Goal: Contribute content: Contribute content

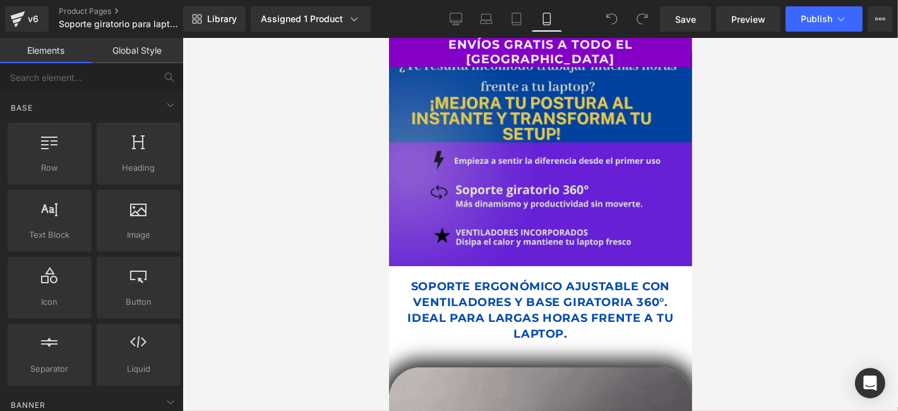
click at [538, 159] on div "Image" at bounding box center [539, 158] width 303 height 215
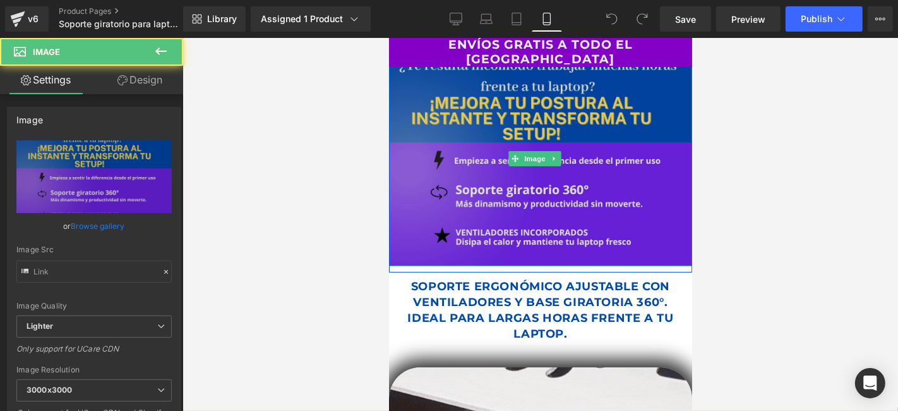
type input "[URL][DOMAIN_NAME]"
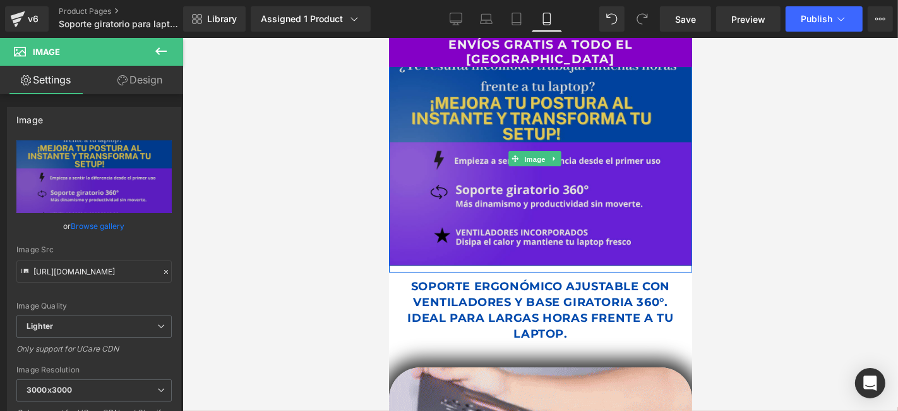
drag, startPoint x: 537, startPoint y: 153, endPoint x: 508, endPoint y: 151, distance: 29.8
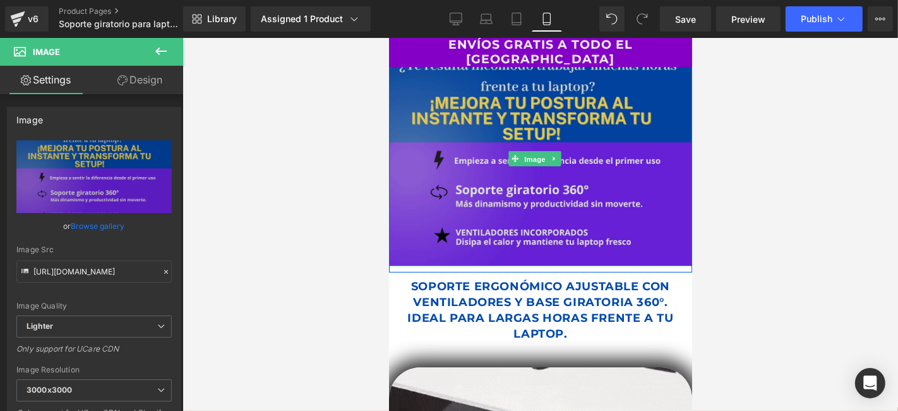
click at [537, 153] on span "Image" at bounding box center [535, 158] width 27 height 15
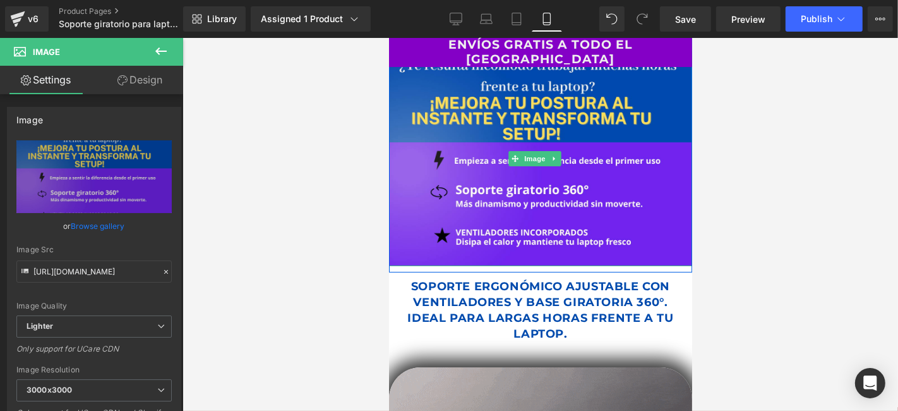
click at [550, 152] on link at bounding box center [554, 157] width 13 height 15
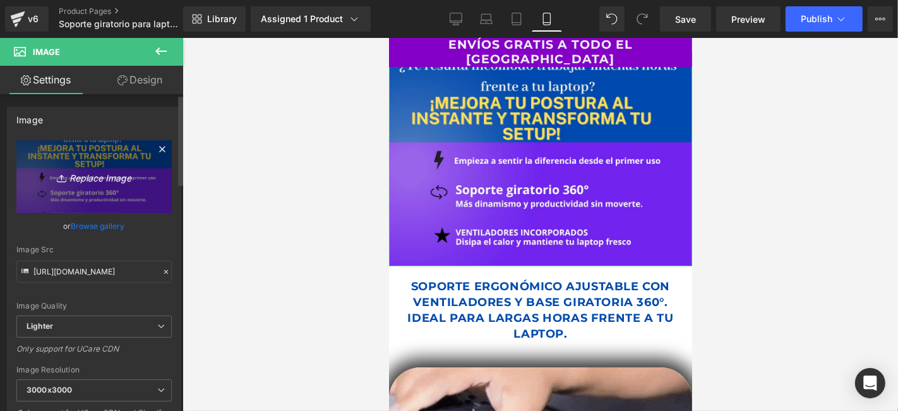
click at [105, 174] on icon "Replace Image" at bounding box center [94, 177] width 101 height 16
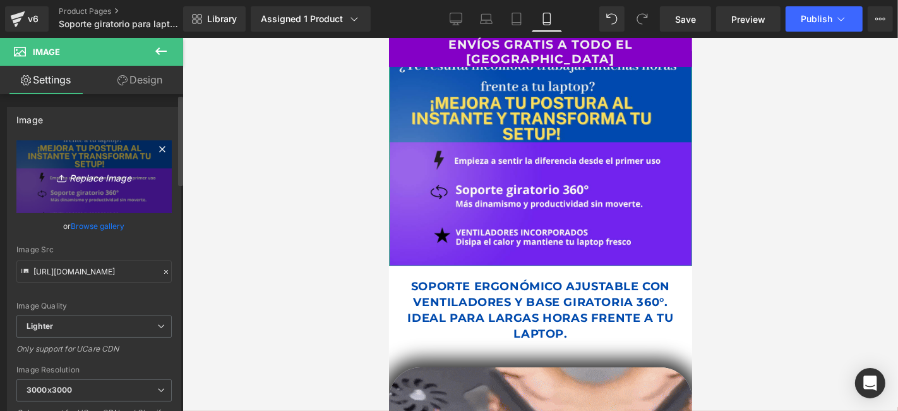
type input "C:\fakepath\new collection (1080 x 1450 px) (2).png"
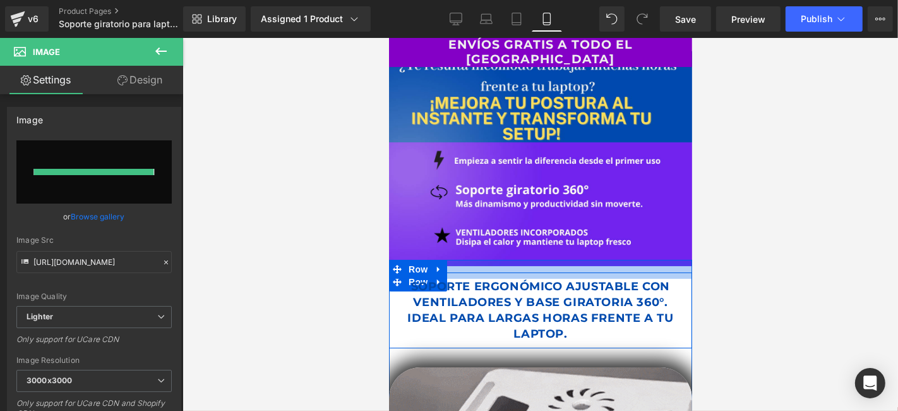
type input "[URL][DOMAIN_NAME]"
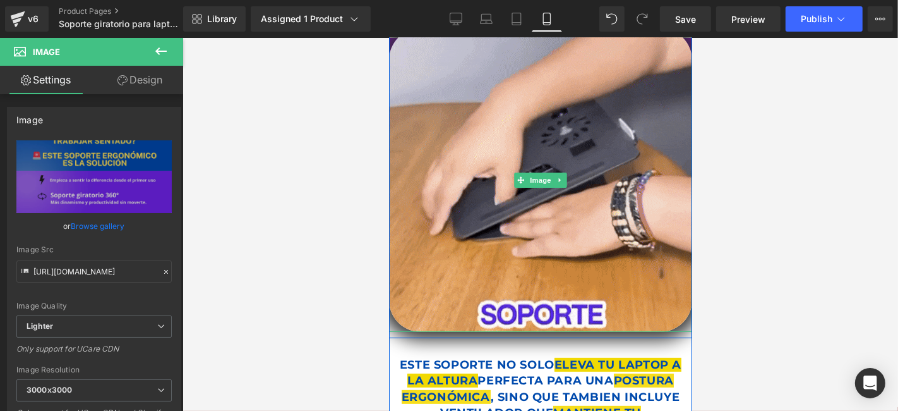
scroll to position [421, 0]
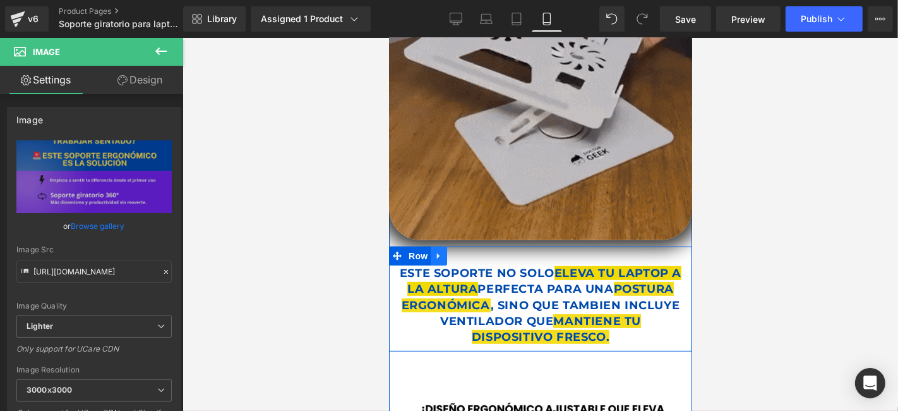
click at [430, 254] on link at bounding box center [438, 255] width 16 height 19
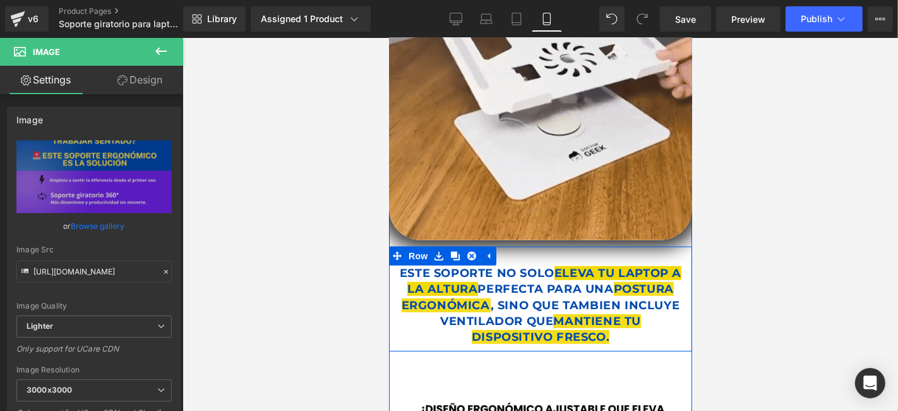
drag, startPoint x: 472, startPoint y: 245, endPoint x: 597, endPoint y: 245, distance: 124.4
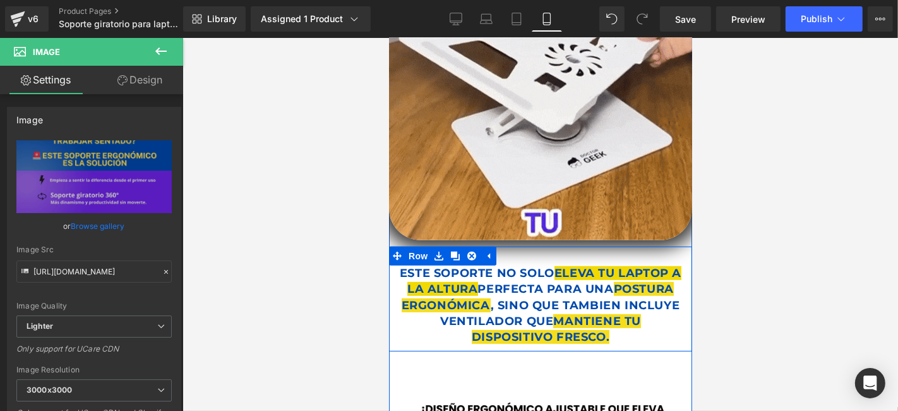
click at [474, 246] on ul "Row" at bounding box center [441, 255] width 107 height 19
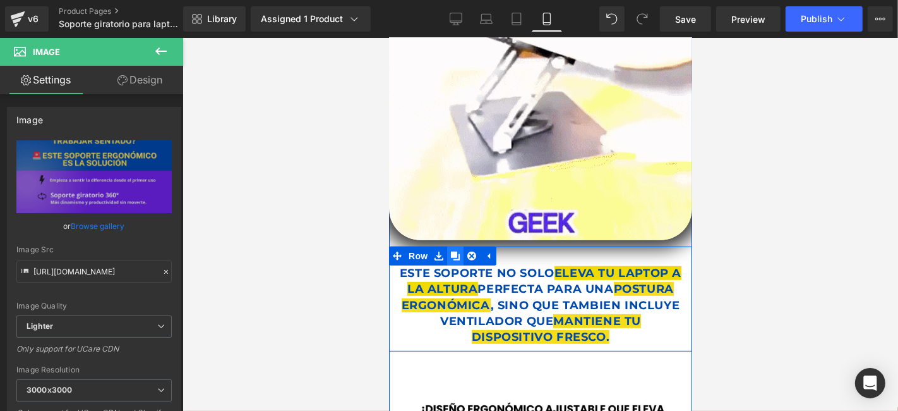
click at [450, 251] on icon at bounding box center [454, 255] width 9 height 9
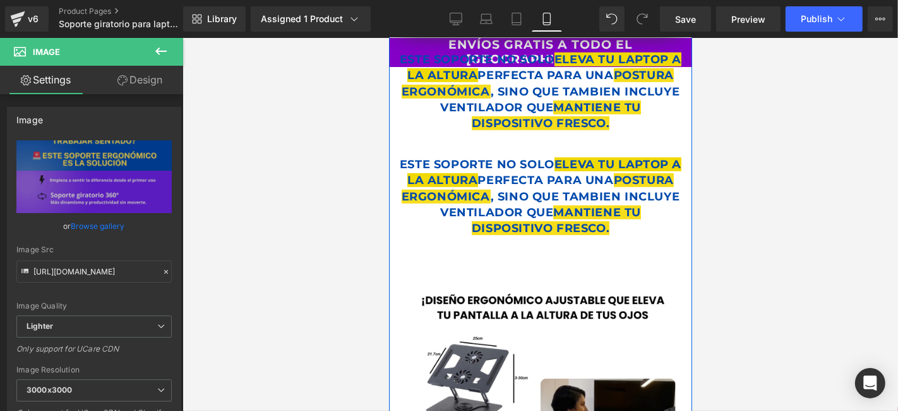
scroll to position [606, 0]
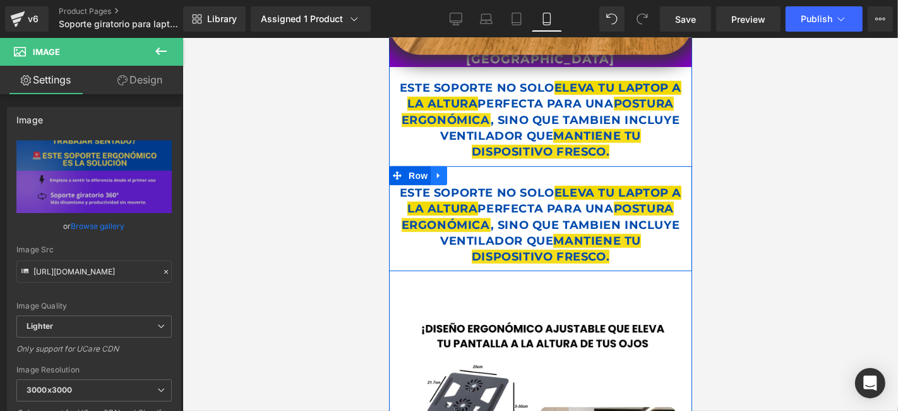
click at [434, 171] on icon at bounding box center [438, 175] width 9 height 9
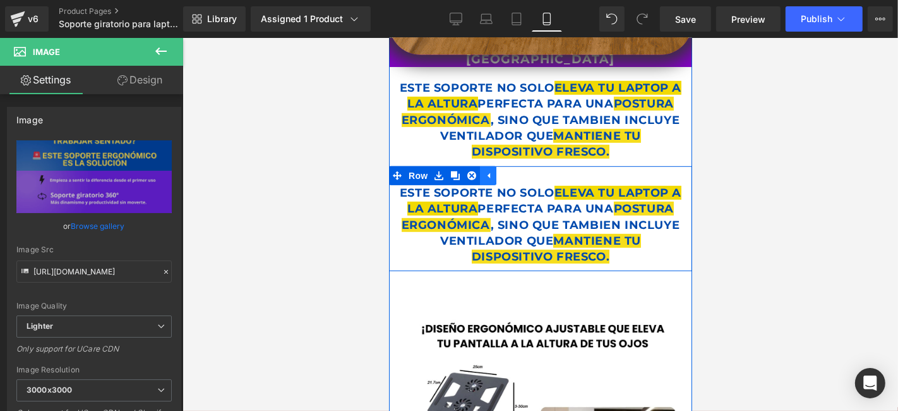
drag, startPoint x: 467, startPoint y: 165, endPoint x: 477, endPoint y: 163, distance: 10.9
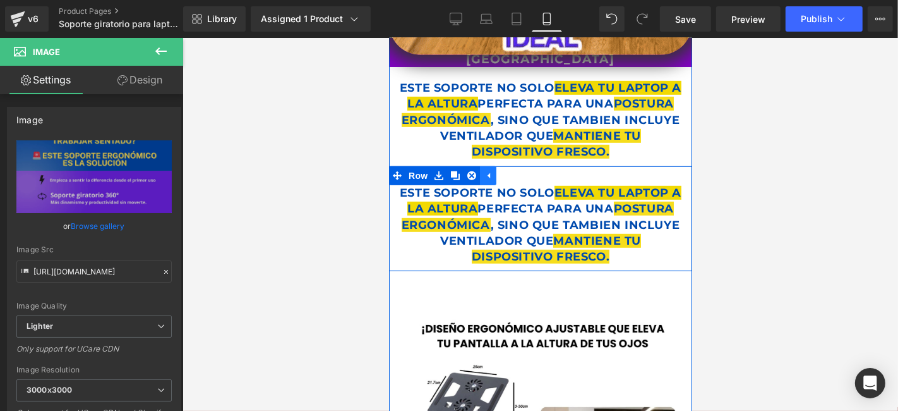
click at [467, 171] on icon at bounding box center [471, 175] width 9 height 9
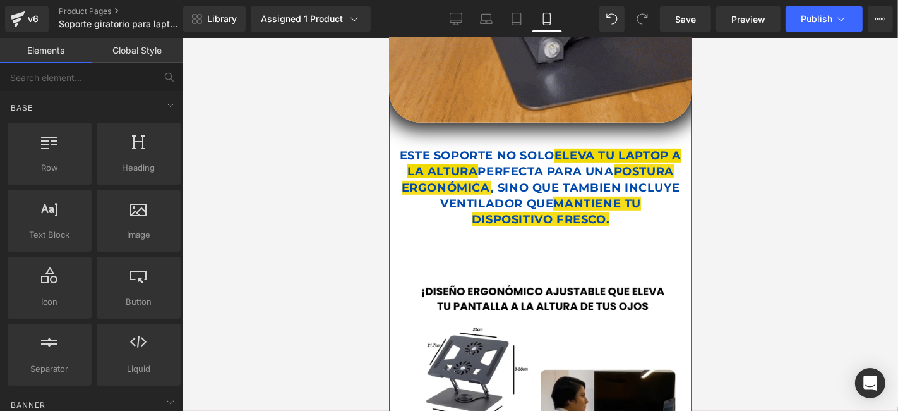
scroll to position [395, 0]
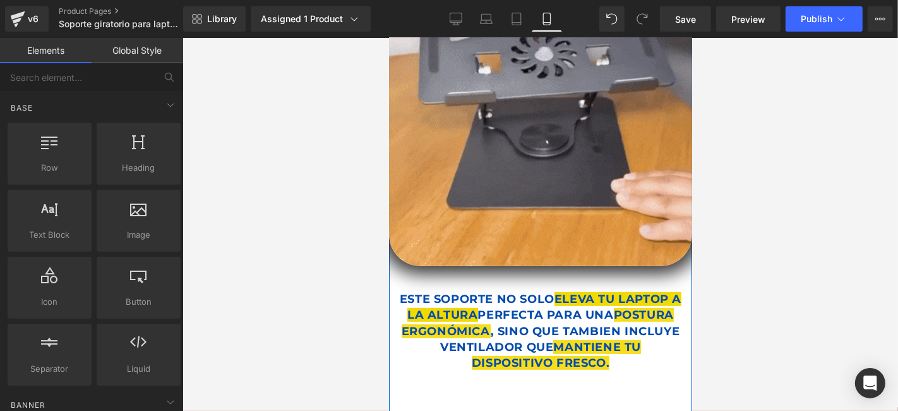
click at [498, 314] on p "ESTE SOPORTE NO SOLO ELEVA TU LAPTOP A LA ALTURA PERFECTA PARA UNA POSTURA ERGO…" at bounding box center [540, 331] width 284 height 80
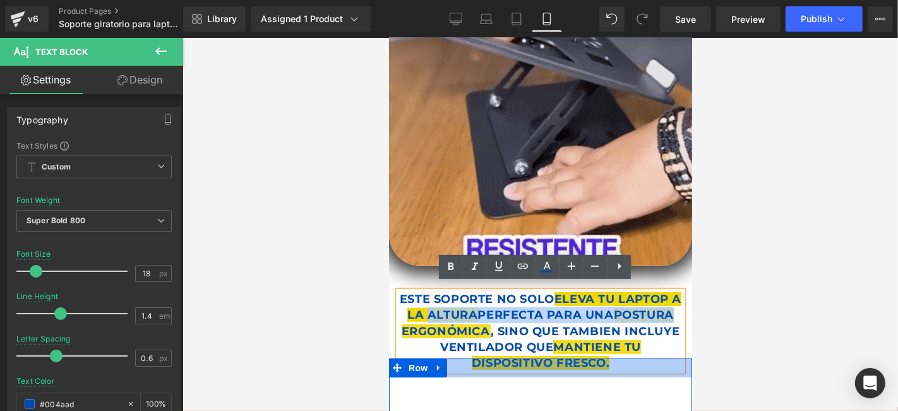
click at [662, 357] on div at bounding box center [539, 366] width 303 height 19
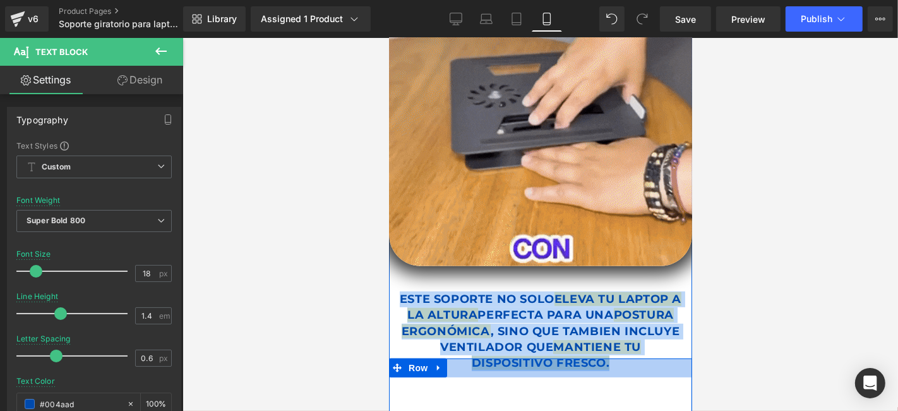
drag, startPoint x: 414, startPoint y: 287, endPoint x: 659, endPoint y: 355, distance: 254.2
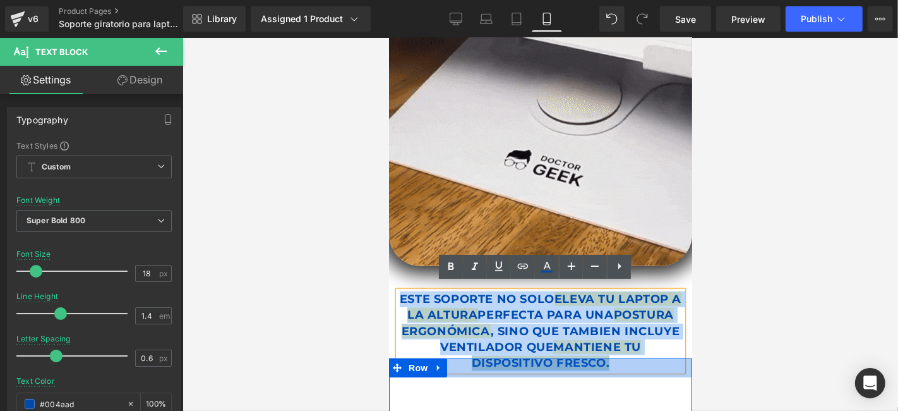
copy p "ESTE SOPORTE NO SOLO ELEVA TU LAPTOP A LA ALTURA PERFECTA PARA UNA POSTURA ERGO…"
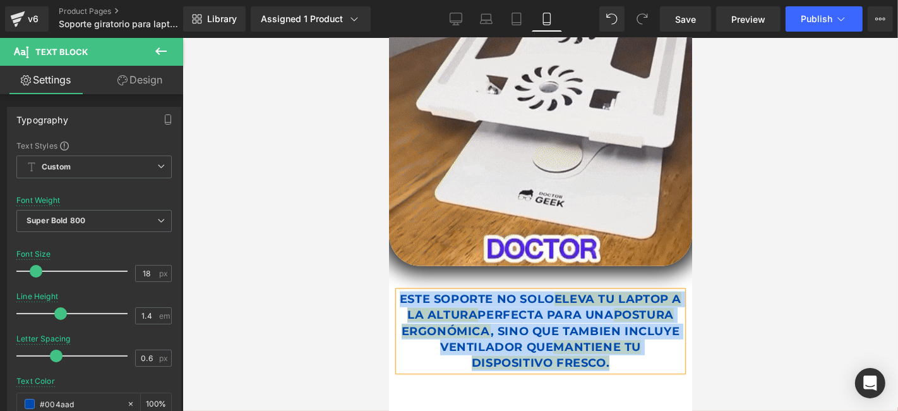
click at [575, 311] on p "ESTE SOPORTE NO SOLO ELEVA TU LAPTOP A LA ALTURA PERFECTA PARA UNA POSTURA ERGO…" at bounding box center [540, 331] width 284 height 80
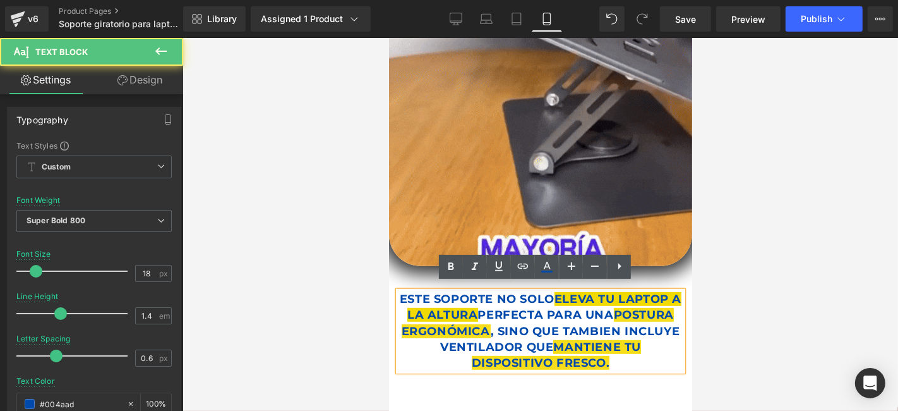
click at [487, 312] on span "ELEVA TU LAPTOP A LA ALTURA" at bounding box center [544, 306] width 274 height 30
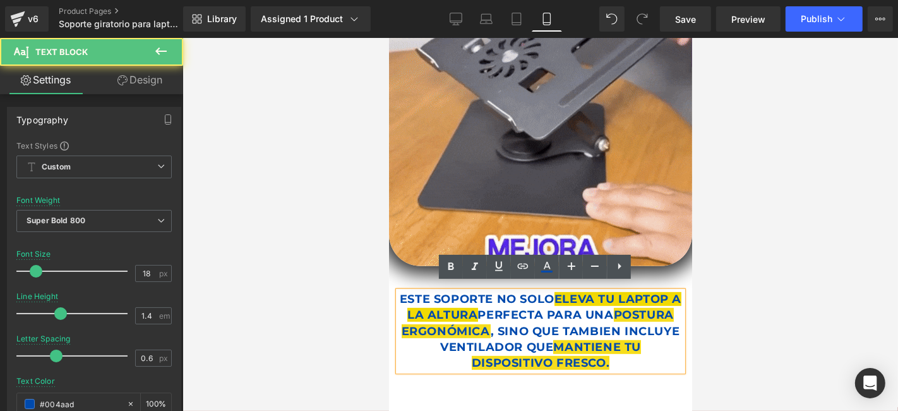
click at [359, 264] on div at bounding box center [541, 224] width 716 height 373
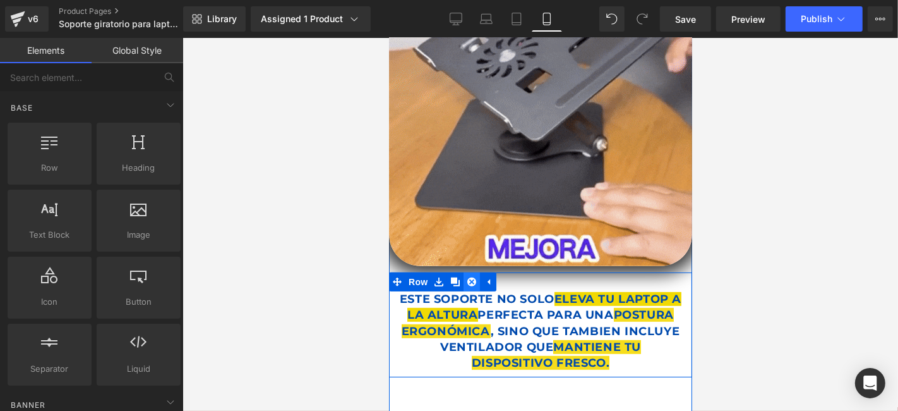
click at [463, 272] on link at bounding box center [471, 281] width 16 height 19
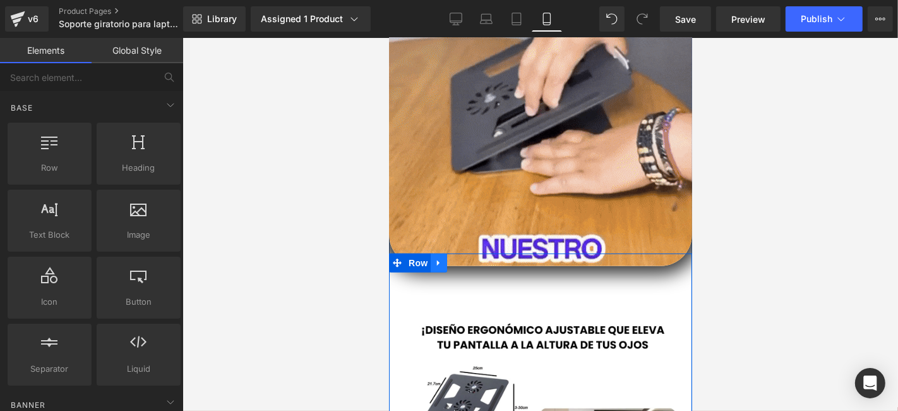
click at [434, 258] on icon at bounding box center [438, 262] width 9 height 9
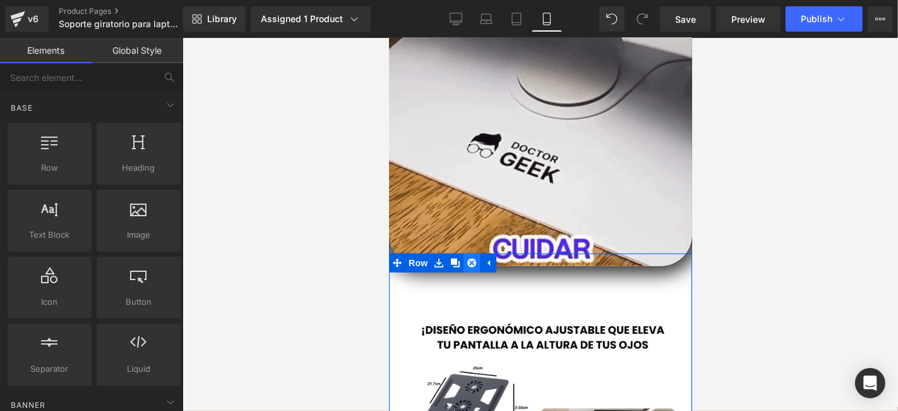
click at [463, 255] on link at bounding box center [471, 262] width 16 height 19
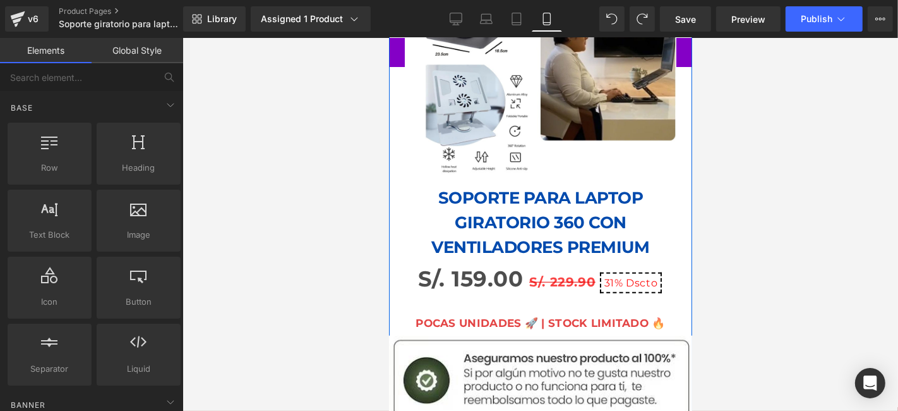
scroll to position [816, 0]
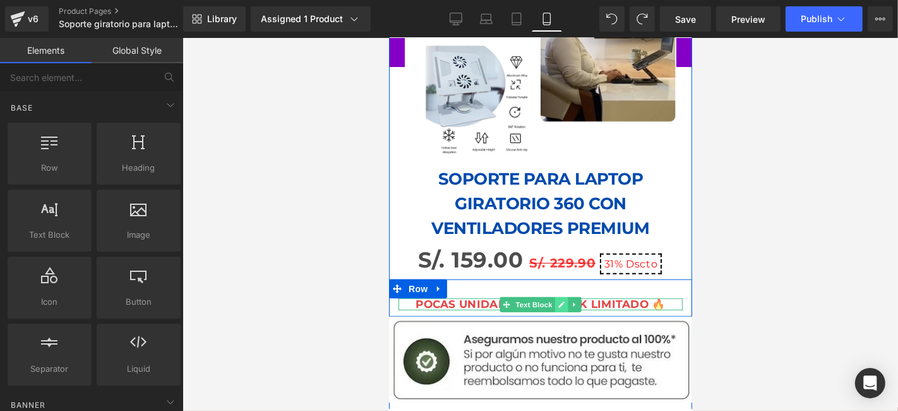
click at [557, 296] on link at bounding box center [560, 303] width 13 height 15
click at [480, 297] on strong "POCAS UNIDADES 🚀 | STOCK LIMITADO 🔥" at bounding box center [540, 303] width 250 height 13
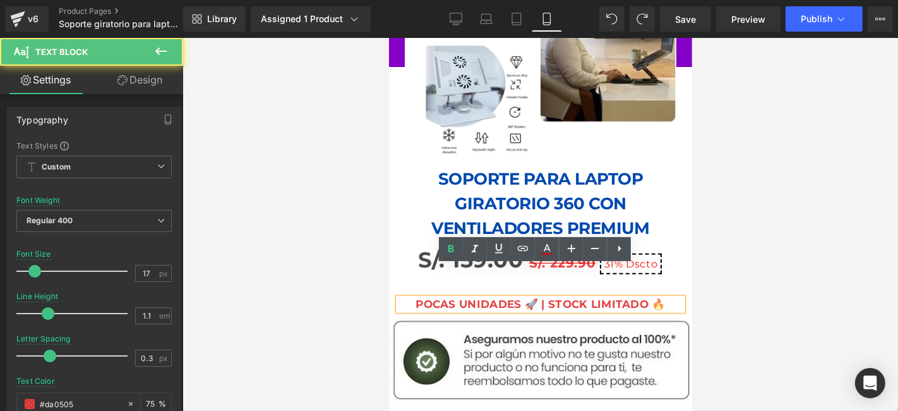
click at [474, 297] on strong "POCAS UNIDADES 🚀 | STOCK LIMITADO 🔥" at bounding box center [540, 303] width 250 height 13
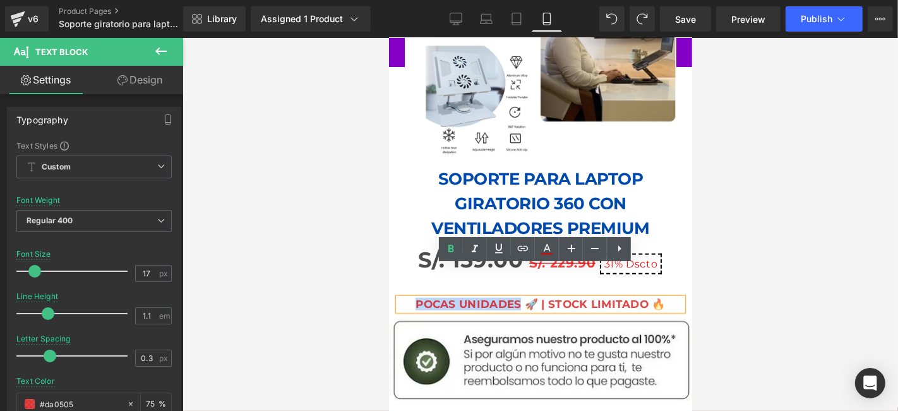
drag, startPoint x: 402, startPoint y: 270, endPoint x: 513, endPoint y: 269, distance: 111.2
click at [513, 297] on p "POCAS UNIDADES 🚀 | STOCK LIMITADO 🔥" at bounding box center [540, 303] width 284 height 12
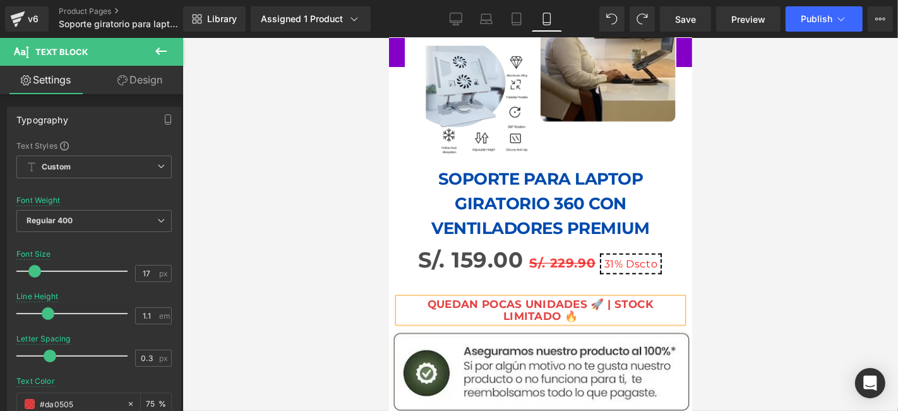
click at [561, 297] on strong "Quedan pocas unidades 🚀 | STOCK LIMITADO 🔥" at bounding box center [540, 309] width 226 height 25
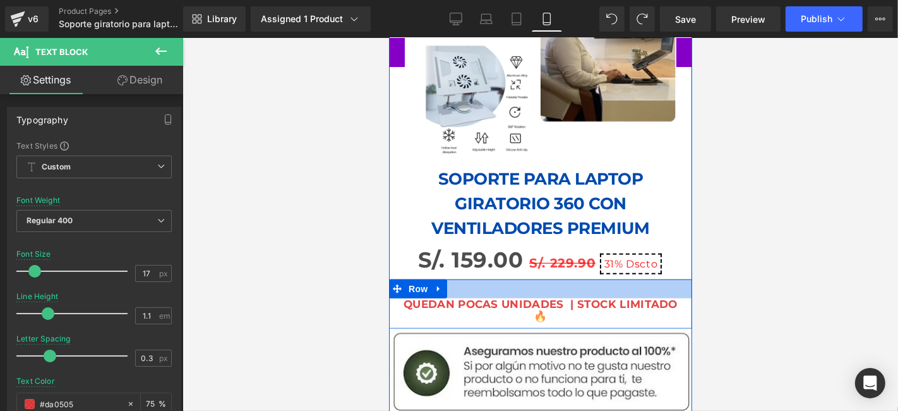
click at [458, 279] on div at bounding box center [539, 288] width 303 height 19
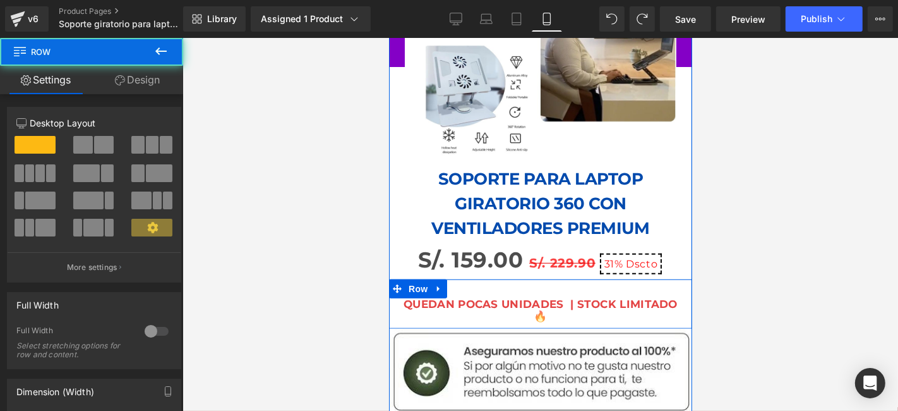
click at [477, 297] on strong "Quedan pocas unidades | STOCK LIMITADO 🔥" at bounding box center [540, 309] width 274 height 25
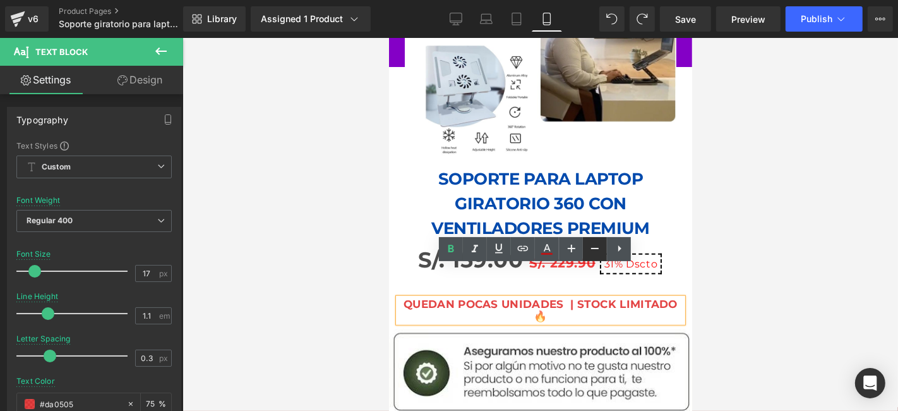
click at [584, 248] on link at bounding box center [595, 249] width 24 height 24
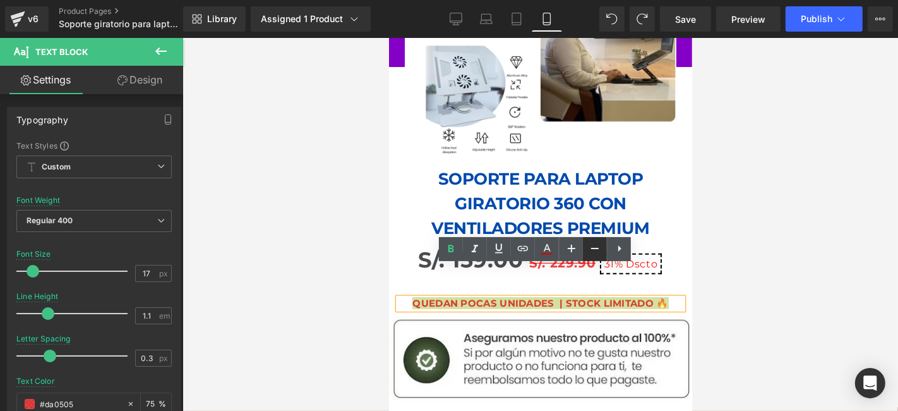
type input "15"
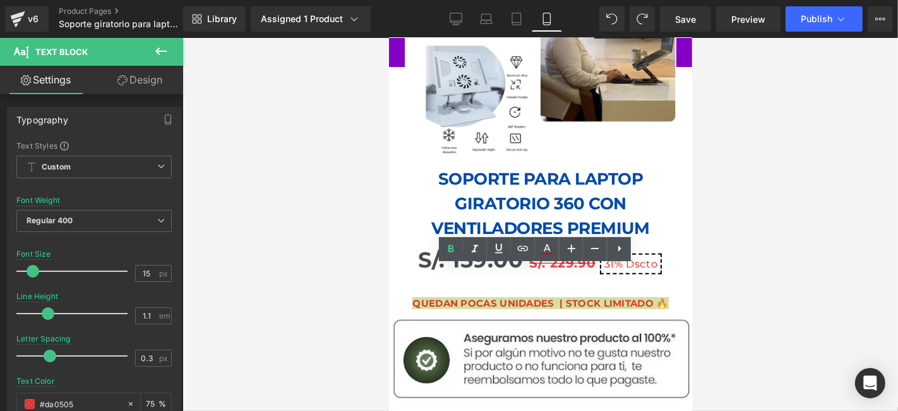
click at [745, 272] on div at bounding box center [541, 224] width 716 height 373
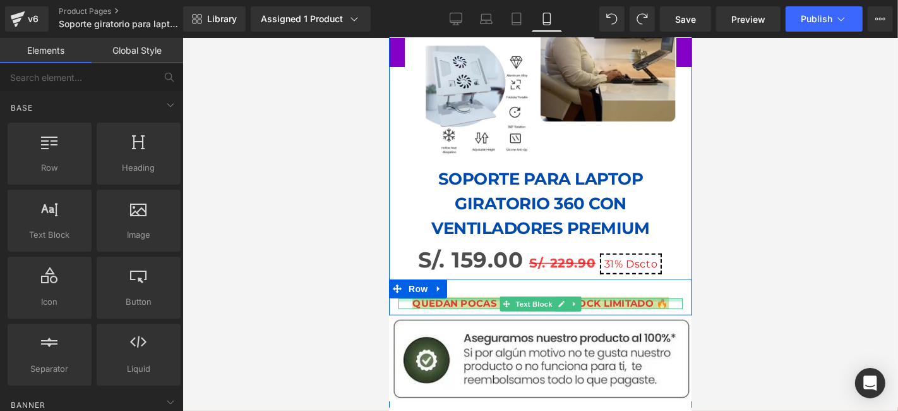
click at [619, 297] on div at bounding box center [540, 298] width 284 height 3
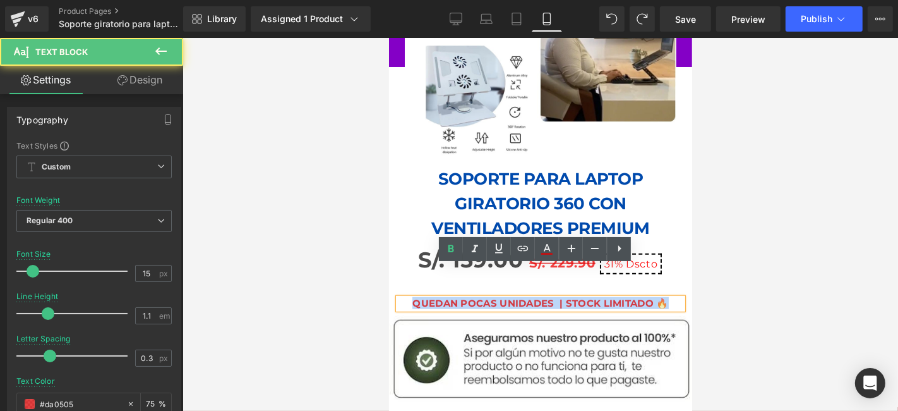
click at [669, 297] on p "Quedan pocas unidades | STOCK LIMITADO 🔥" at bounding box center [540, 302] width 284 height 11
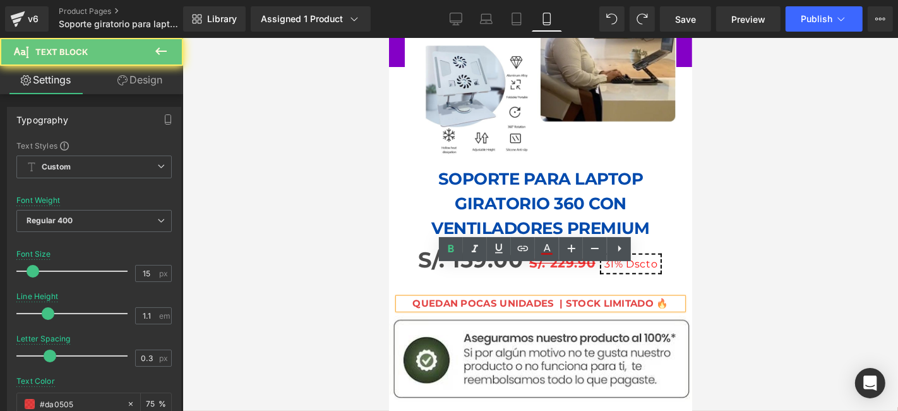
click at [532, 297] on div "Quedan pocas unidades | STOCK LIMITADO 🔥" at bounding box center [540, 302] width 284 height 11
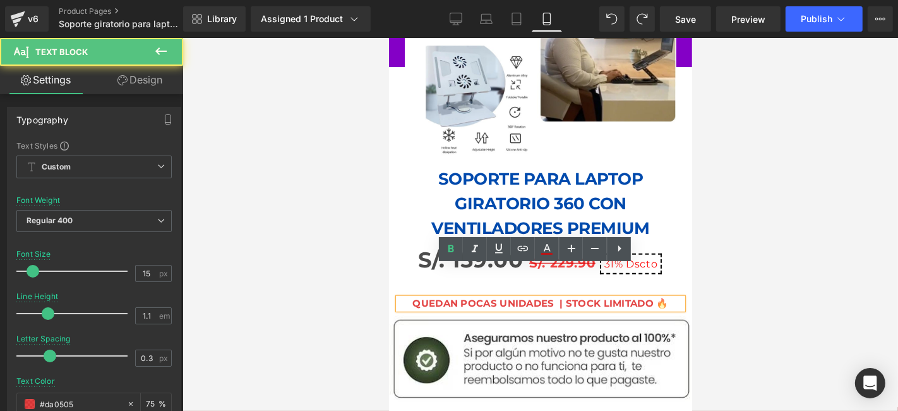
click at [493, 296] on strong "Quedan pocas unidades | STOCK LIMITADO 🔥" at bounding box center [540, 302] width 256 height 12
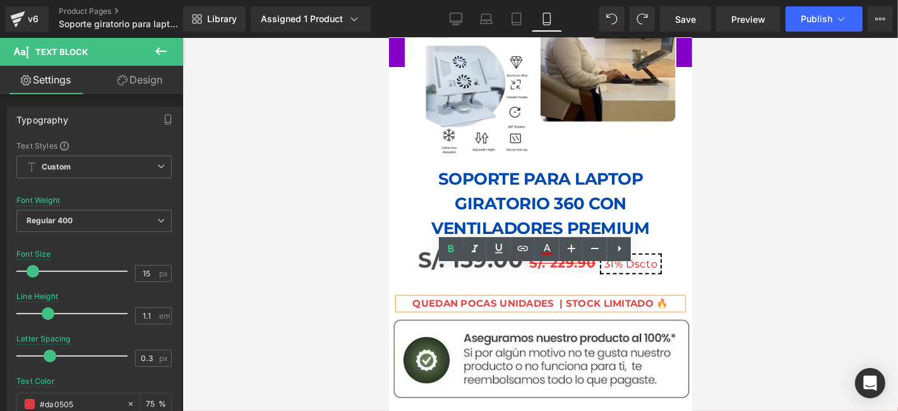
click at [328, 256] on div at bounding box center [541, 224] width 716 height 373
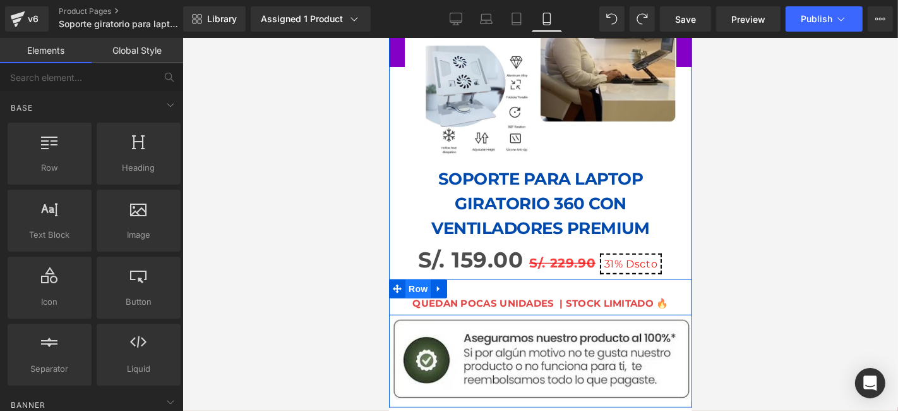
click at [412, 279] on span "Row" at bounding box center [417, 288] width 25 height 19
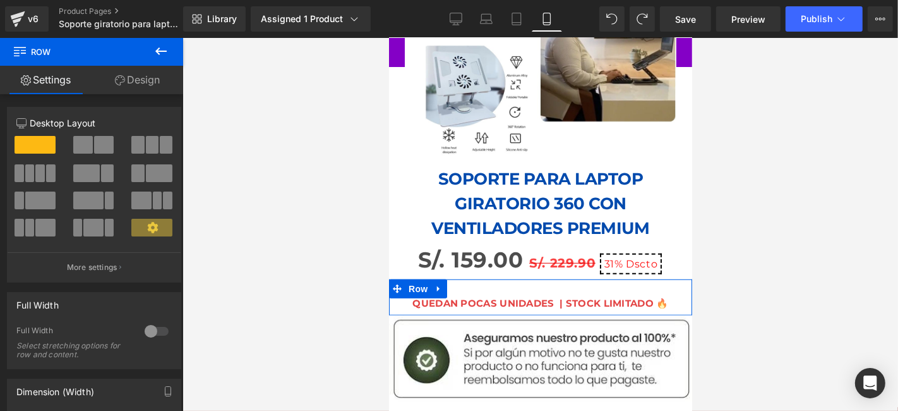
click at [142, 87] on link "Design" at bounding box center [138, 80] width 92 height 28
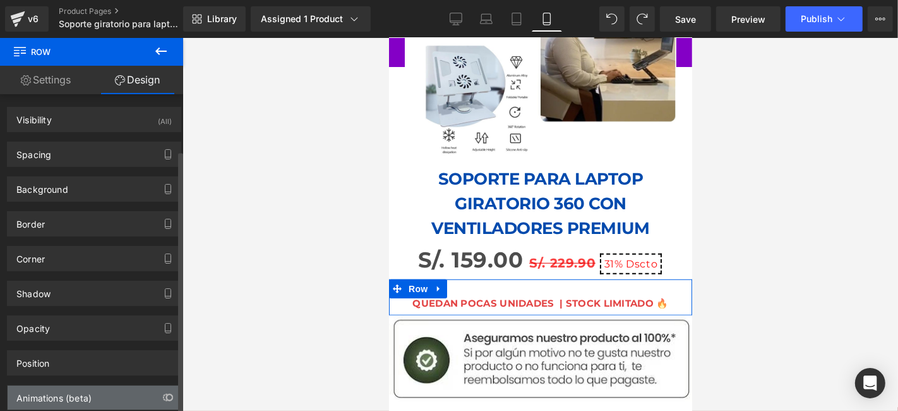
click at [111, 385] on div "Animations (beta)" at bounding box center [94, 397] width 173 height 24
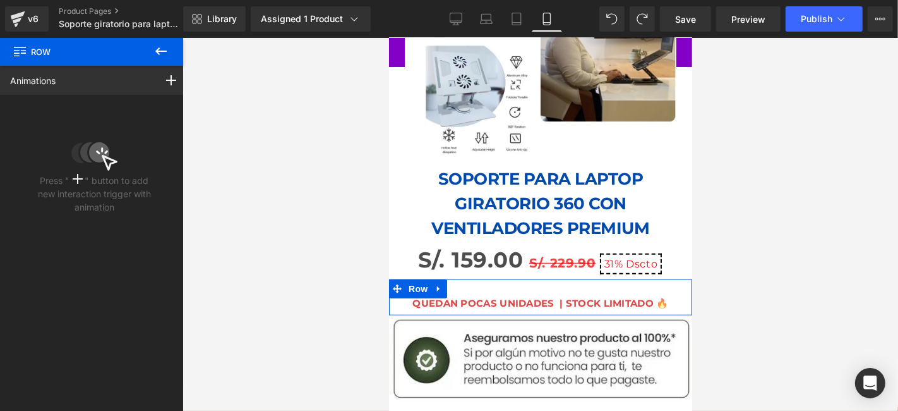
scroll to position [0, 0]
click at [162, 87] on div at bounding box center [170, 80] width 35 height 29
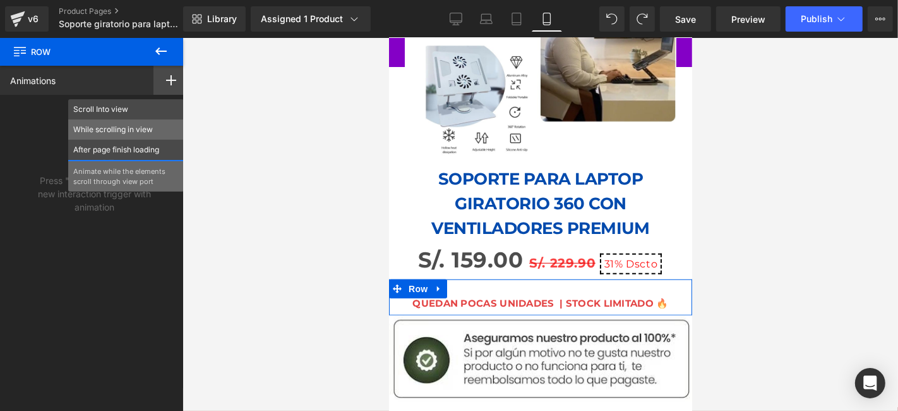
click at [116, 134] on p "While scrolling in view" at bounding box center [125, 129] width 105 height 11
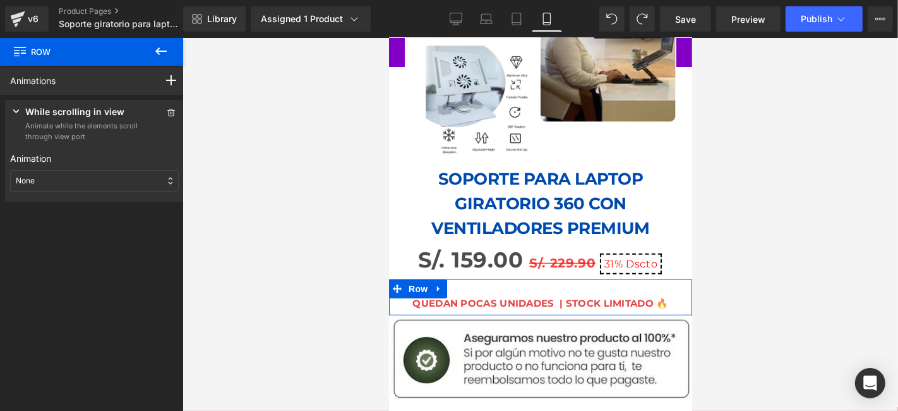
click at [63, 177] on div "None" at bounding box center [94, 180] width 169 height 21
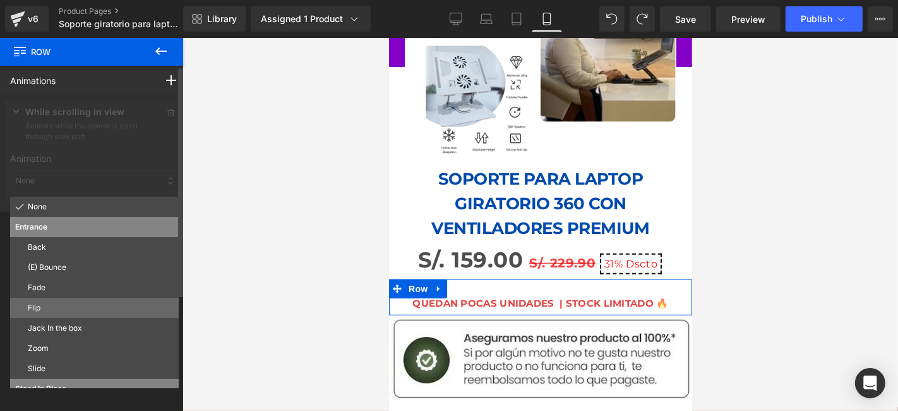
click at [67, 308] on p "Flip" at bounding box center [101, 307] width 146 height 11
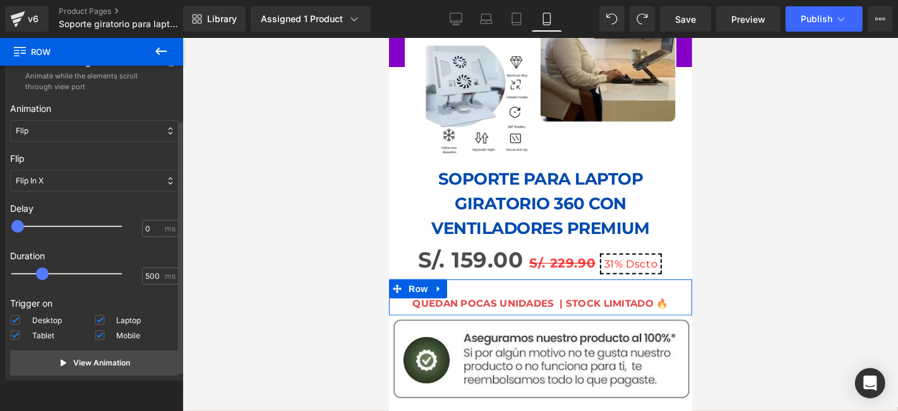
scroll to position [70, 0]
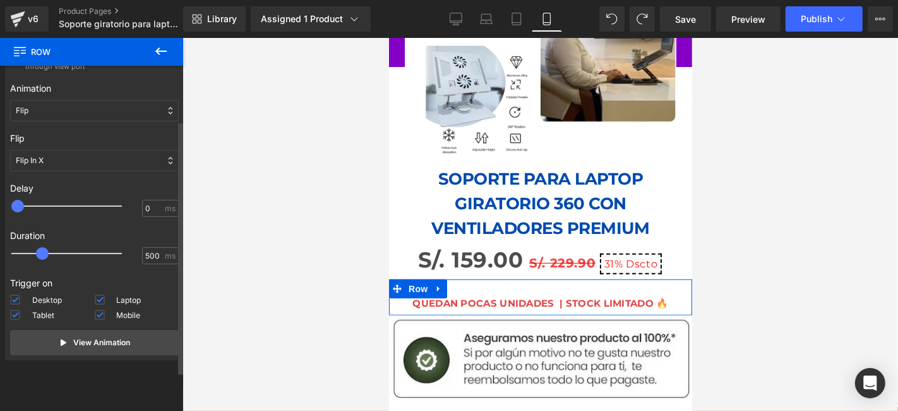
click at [66, 155] on div "Flip In X" at bounding box center [94, 160] width 169 height 21
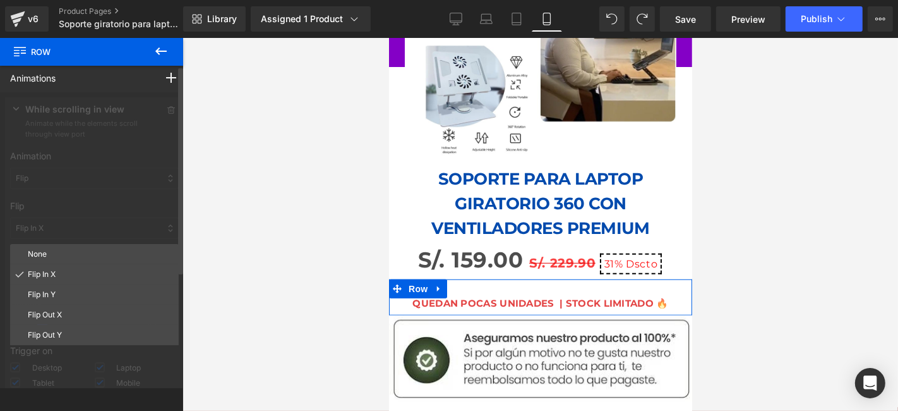
scroll to position [0, 0]
click at [77, 190] on div at bounding box center [94, 267] width 189 height 345
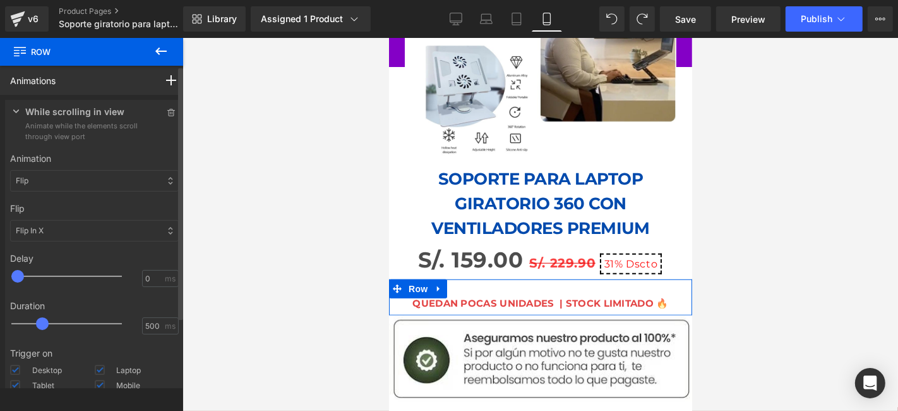
click at [74, 172] on div "Flip" at bounding box center [94, 180] width 169 height 21
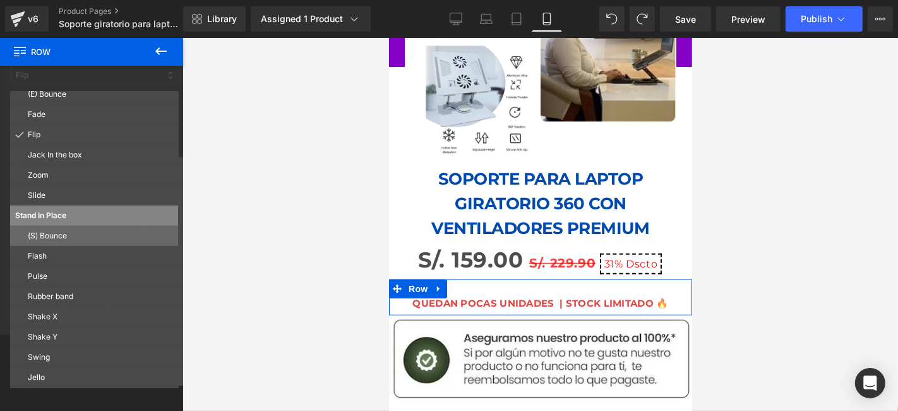
scroll to position [124, 0]
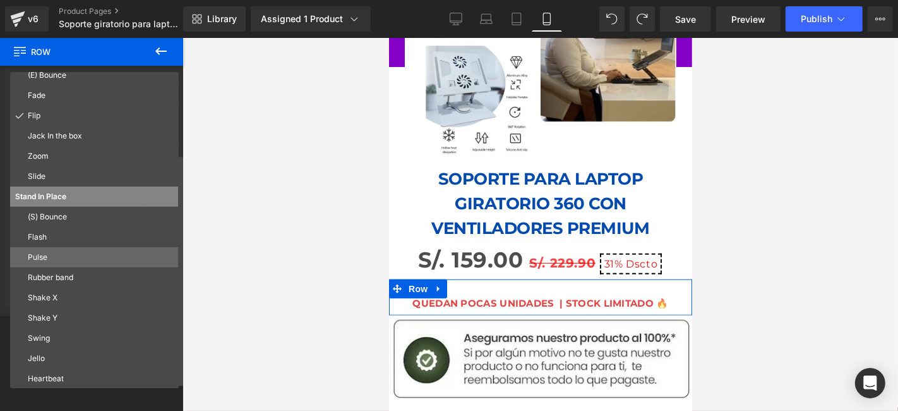
click at [63, 259] on p "Pulse" at bounding box center [101, 256] width 146 height 11
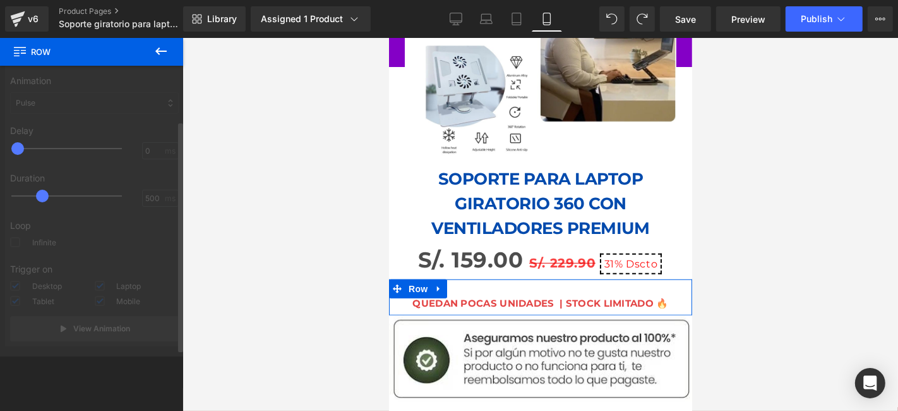
scroll to position [77, 0]
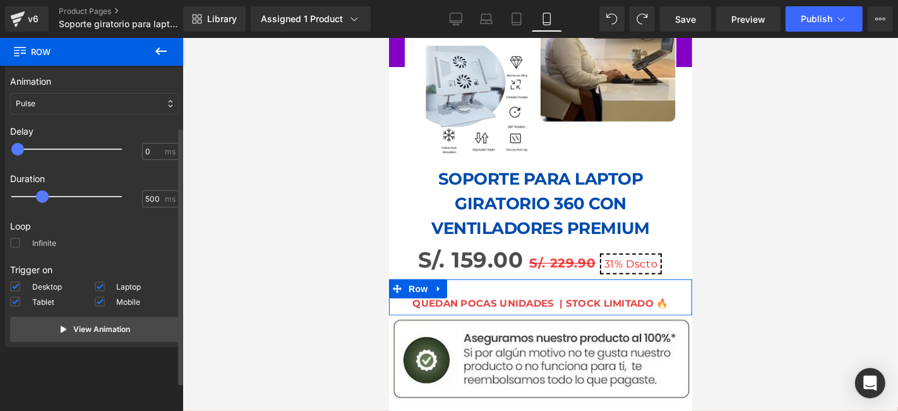
click at [24, 243] on label "Infinite" at bounding box center [33, 244] width 46 height 15
click at [0, 0] on input "Infinite" at bounding box center [0, 0] width 0 height 0
click at [108, 325] on p "View Animation" at bounding box center [102, 328] width 57 height 11
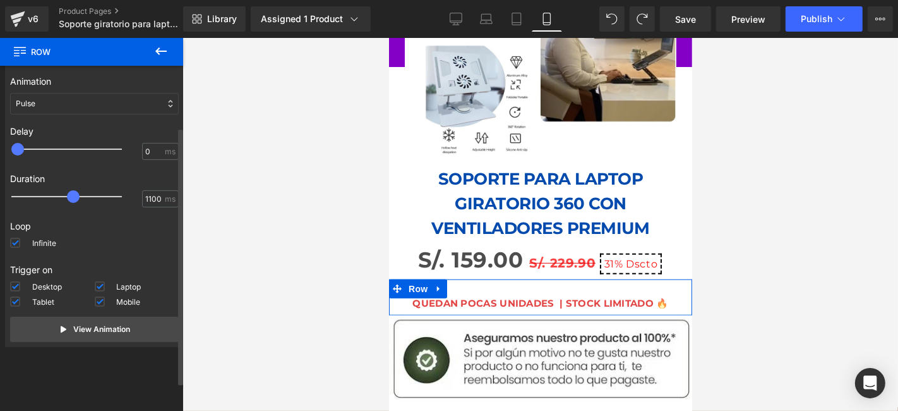
type input "1150"
drag, startPoint x: 47, startPoint y: 196, endPoint x: 84, endPoint y: 196, distance: 37.3
click at [80, 196] on span at bounding box center [73, 196] width 13 height 13
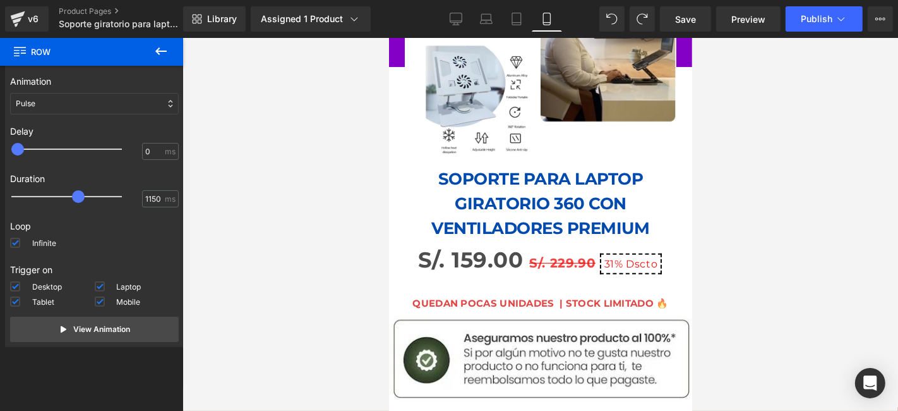
click at [758, 203] on div at bounding box center [541, 224] width 716 height 373
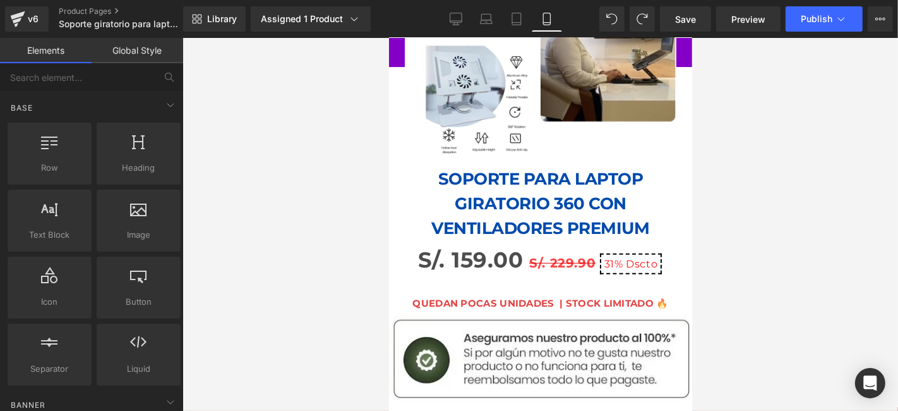
click at [770, 222] on div at bounding box center [541, 224] width 716 height 373
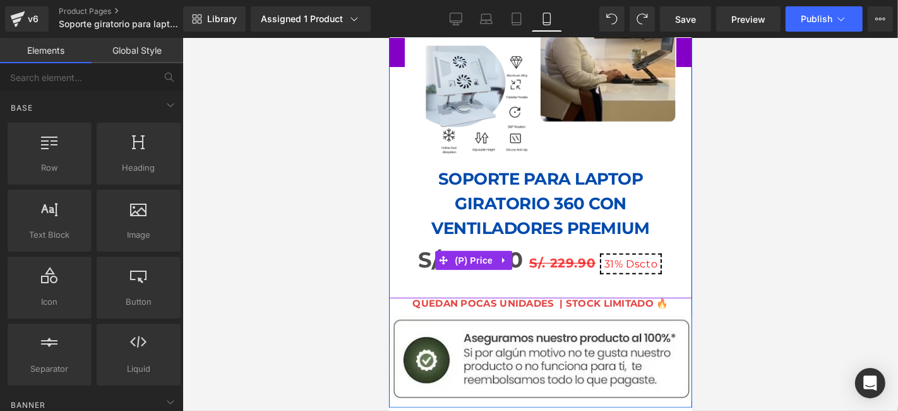
click at [554, 255] on span "S/. 229.90" at bounding box center [562, 262] width 66 height 15
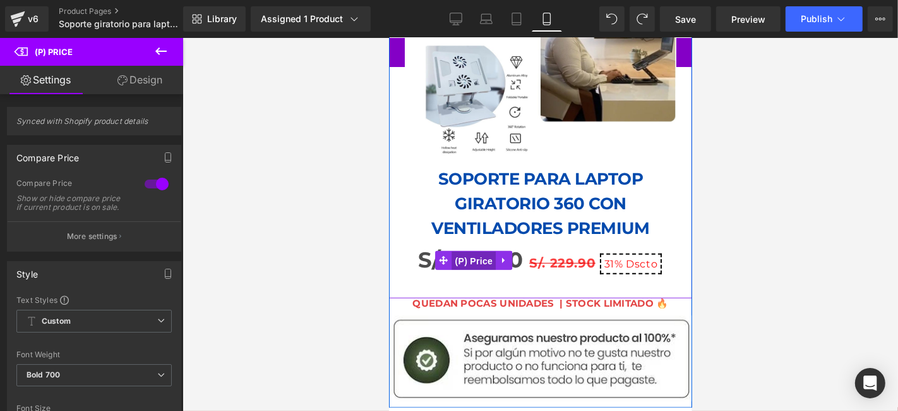
click at [468, 251] on span "(P) Price" at bounding box center [474, 260] width 44 height 19
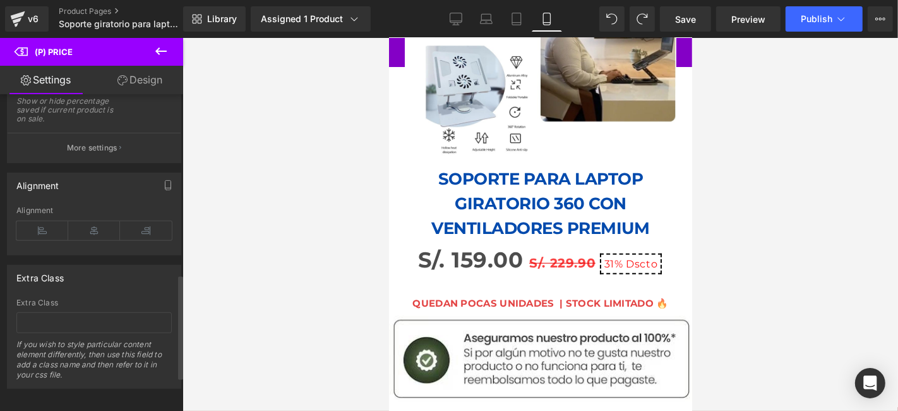
scroll to position [632, 0]
click at [96, 232] on icon at bounding box center [94, 228] width 52 height 19
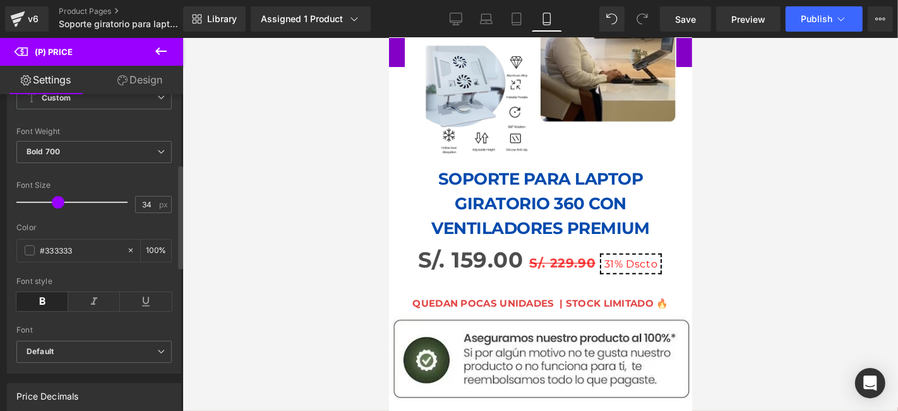
scroll to position [210, 0]
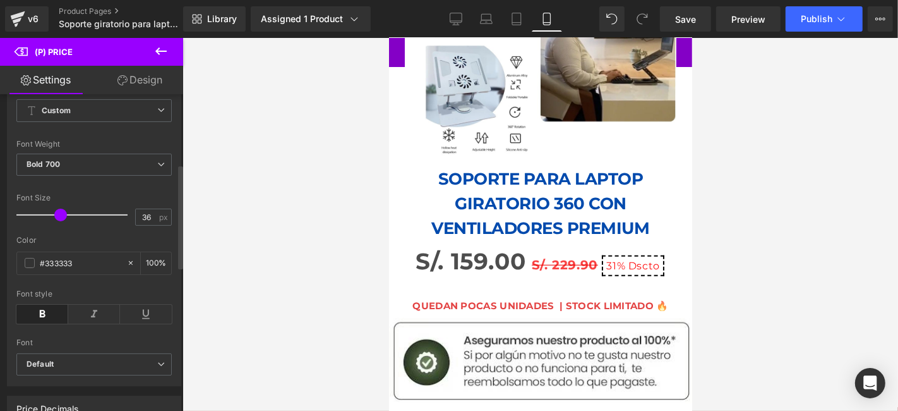
type input "38"
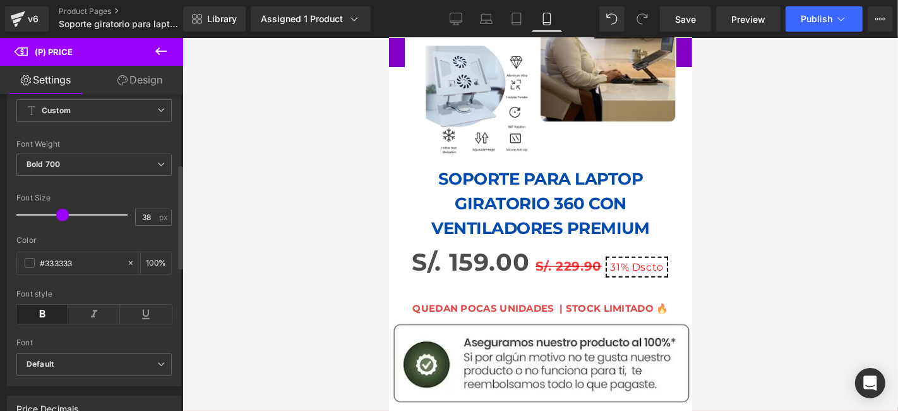
click at [59, 221] on span at bounding box center [62, 214] width 13 height 13
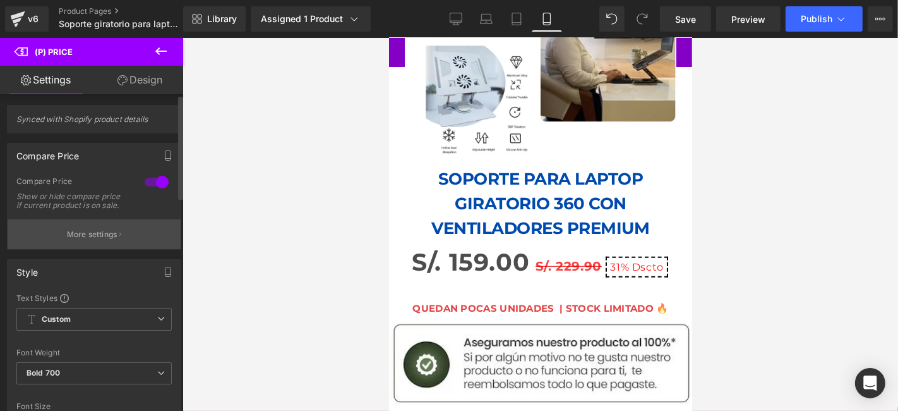
scroll to position [0, 0]
click at [119, 239] on icon "button" at bounding box center [120, 236] width 2 height 6
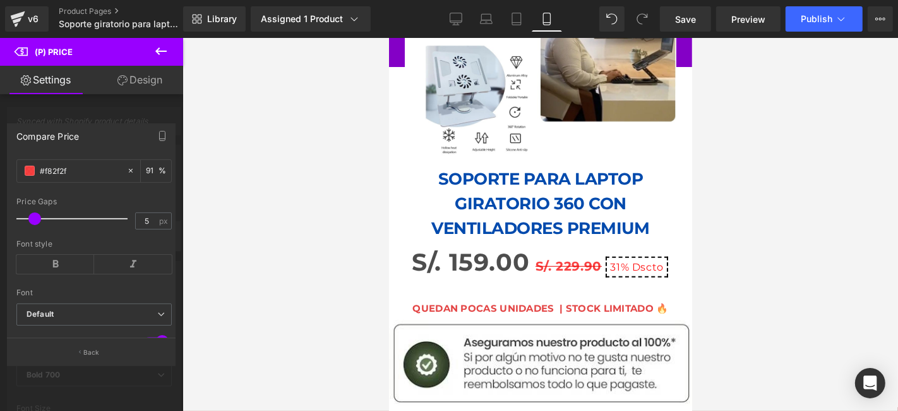
scroll to position [210, 0]
type input "7"
click at [39, 222] on span at bounding box center [39, 216] width 13 height 13
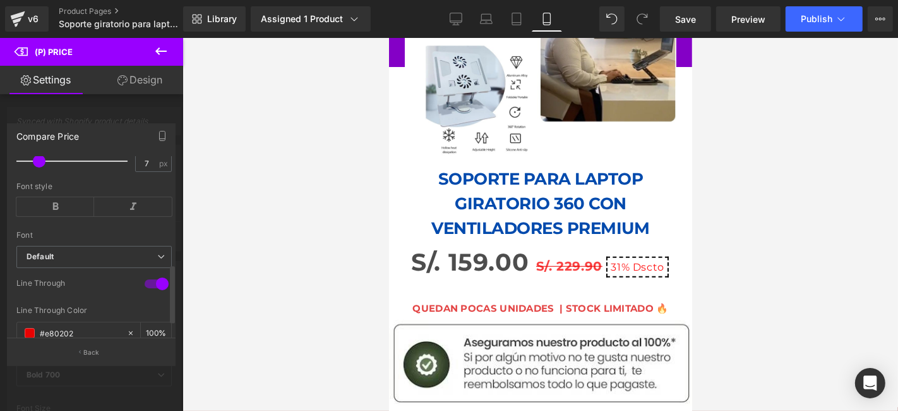
scroll to position [358, 0]
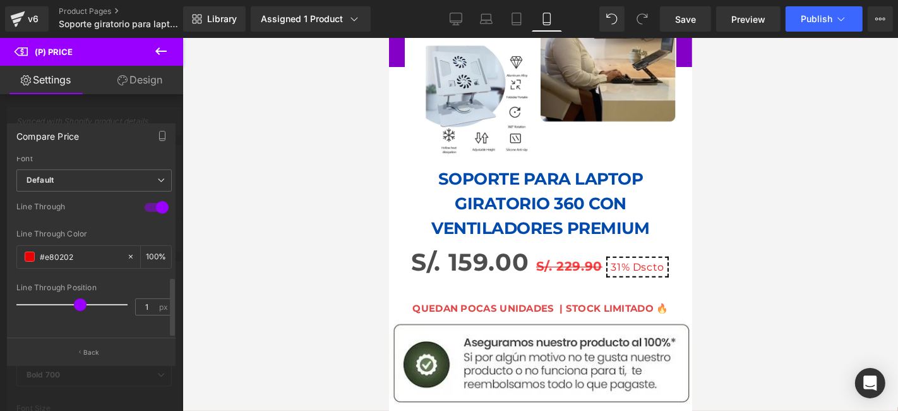
type input "0"
click at [79, 298] on div at bounding box center [75, 304] width 105 height 25
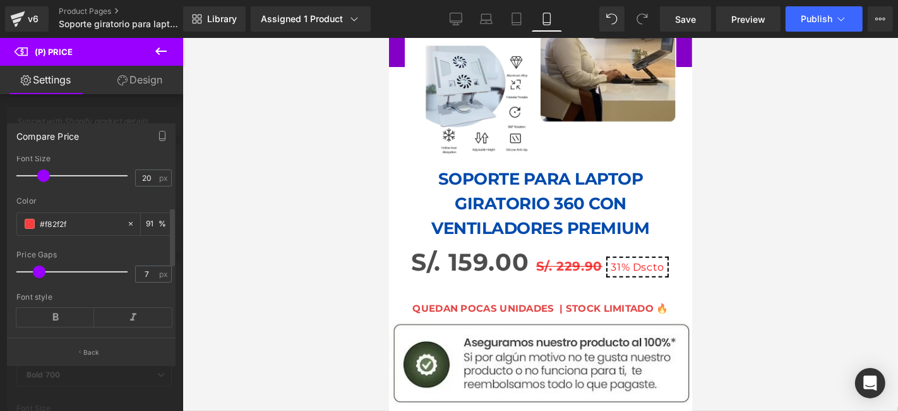
scroll to position [148, 0]
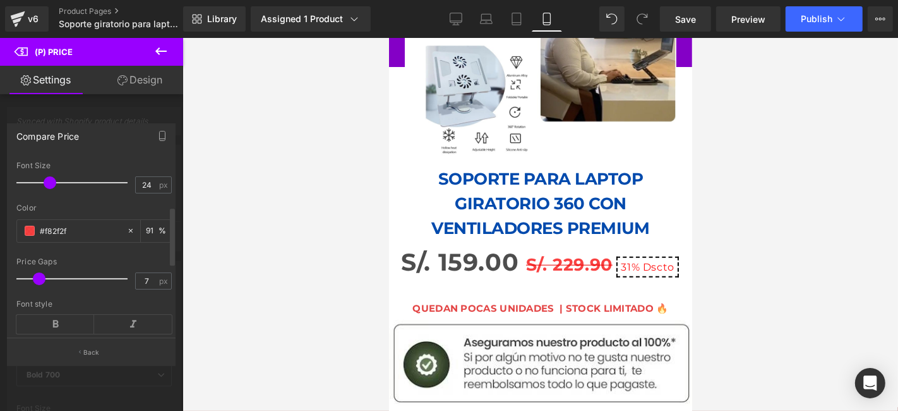
type input "23"
drag, startPoint x: 44, startPoint y: 188, endPoint x: 54, endPoint y: 192, distance: 11.0
click at [54, 189] on span at bounding box center [54, 182] width 13 height 13
click at [731, 286] on div at bounding box center [541, 224] width 716 height 373
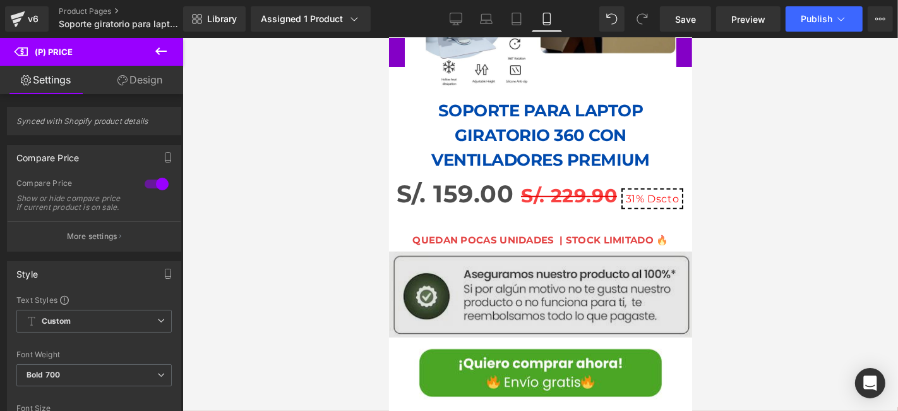
scroll to position [886, 0]
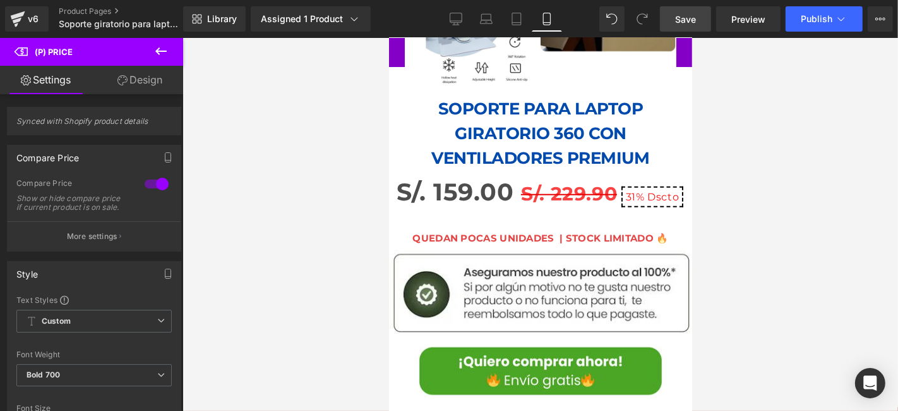
drag, startPoint x: 673, startPoint y: 8, endPoint x: 841, endPoint y: 257, distance: 300.4
click at [673, 8] on link "Save" at bounding box center [685, 18] width 51 height 25
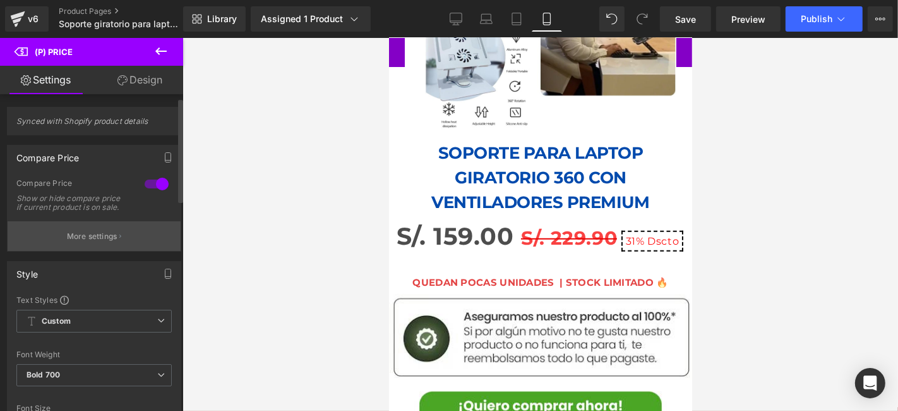
scroll to position [70, 0]
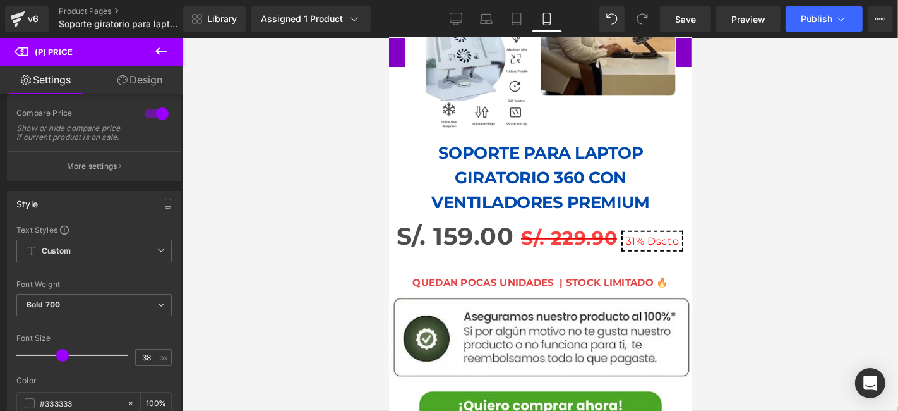
click at [162, 45] on icon at bounding box center [160, 51] width 15 height 15
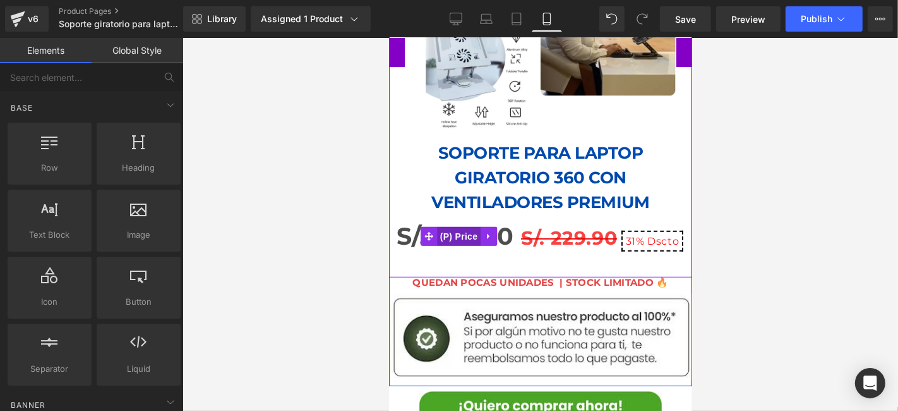
click at [451, 226] on span "(P) Price" at bounding box center [458, 235] width 44 height 19
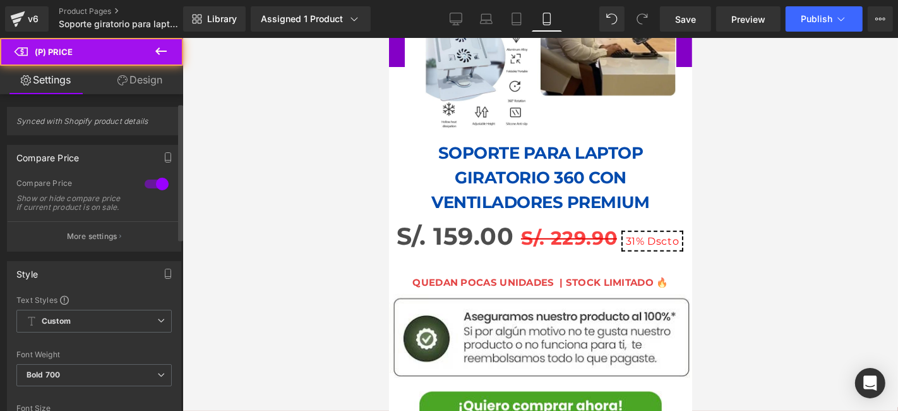
scroll to position [210, 0]
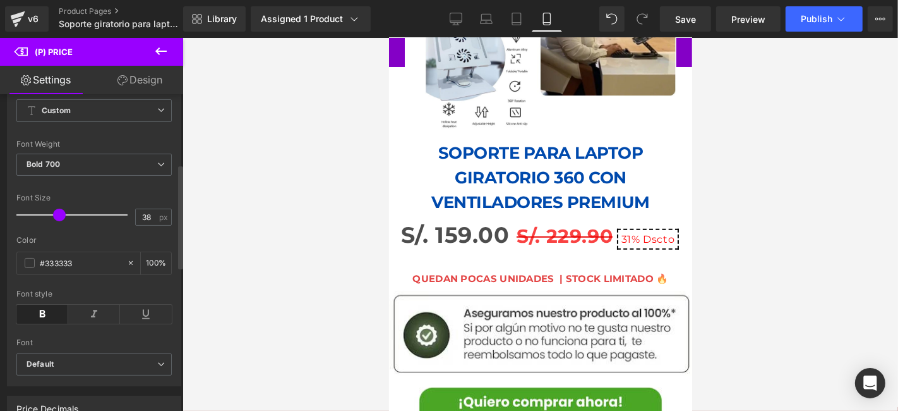
click at [59, 221] on span at bounding box center [59, 214] width 13 height 13
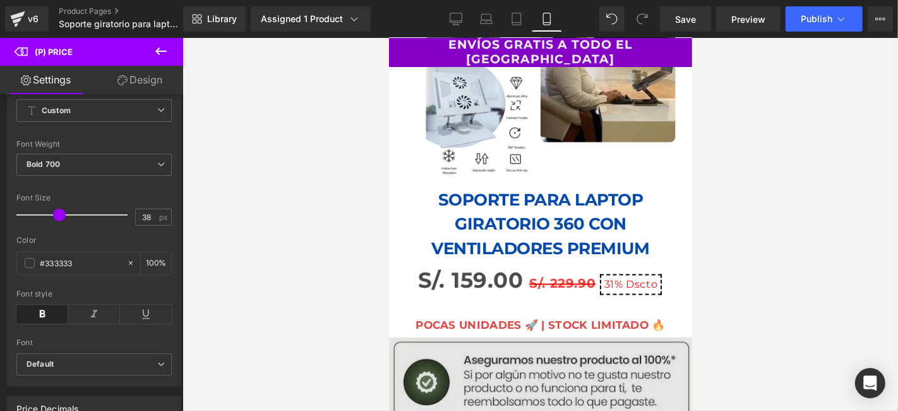
scroll to position [1895, 0]
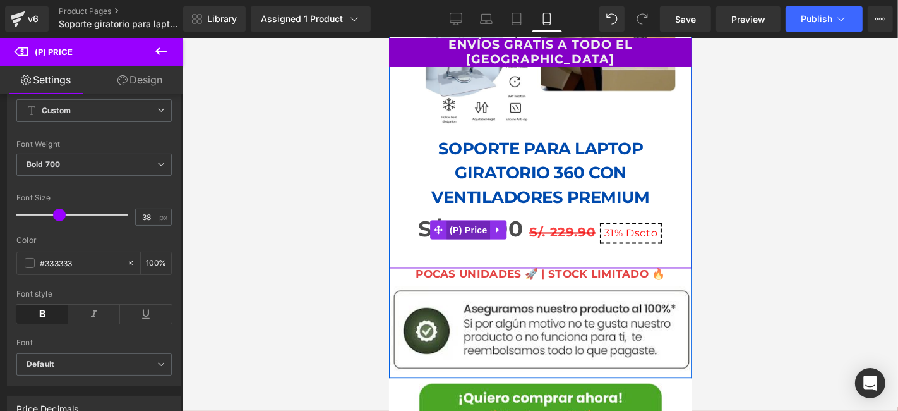
click at [471, 220] on span "(P) Price" at bounding box center [468, 229] width 44 height 19
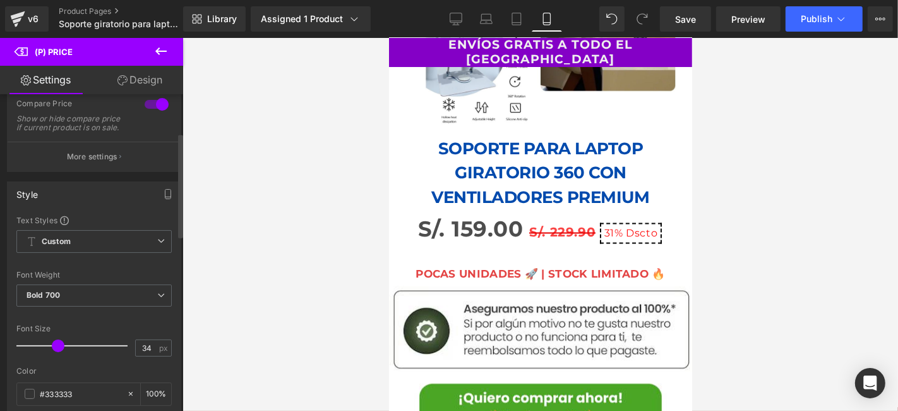
scroll to position [140, 0]
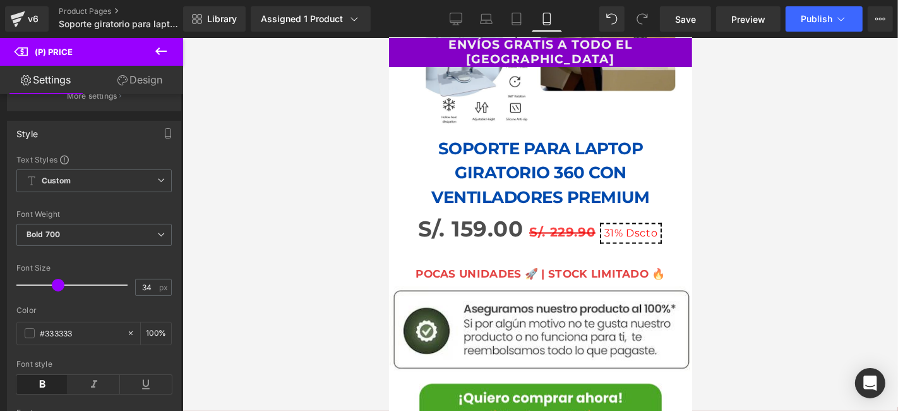
click at [760, 232] on div at bounding box center [541, 224] width 716 height 373
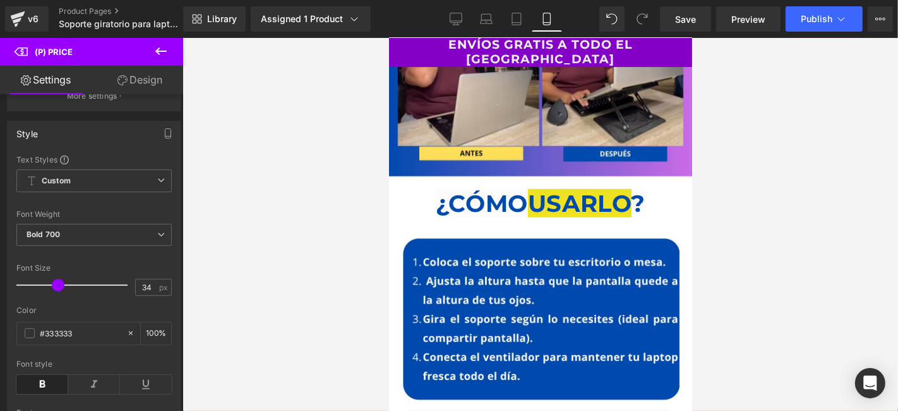
scroll to position [4841, 0]
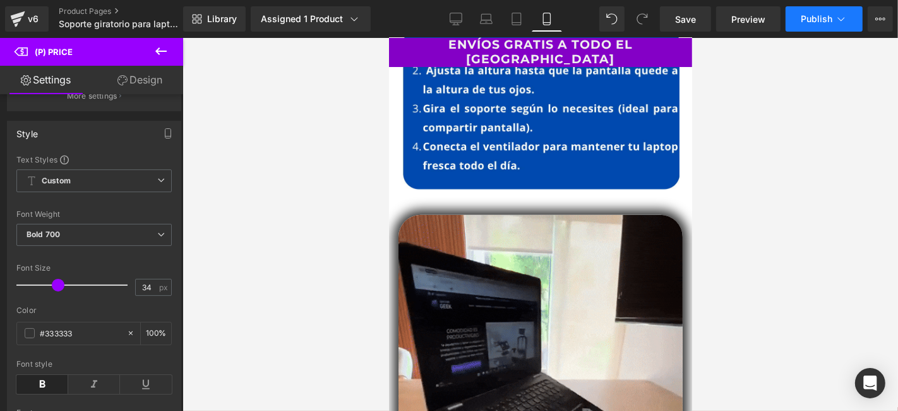
click at [837, 25] on button "Publish" at bounding box center [824, 18] width 77 height 25
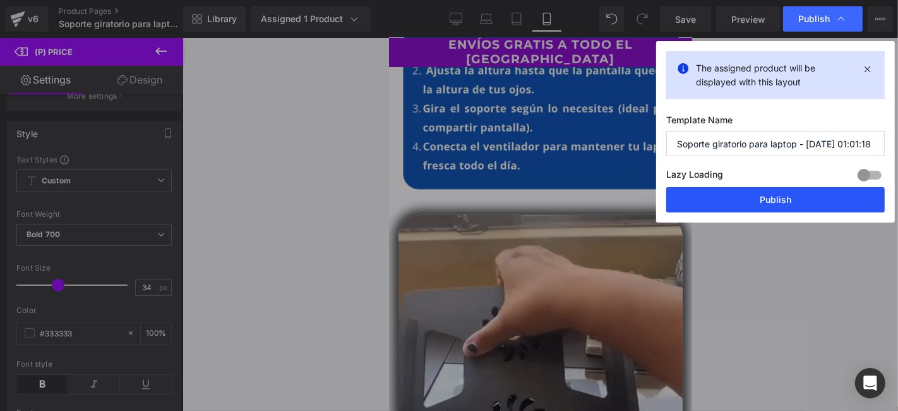
click at [752, 200] on button "Publish" at bounding box center [775, 199] width 219 height 25
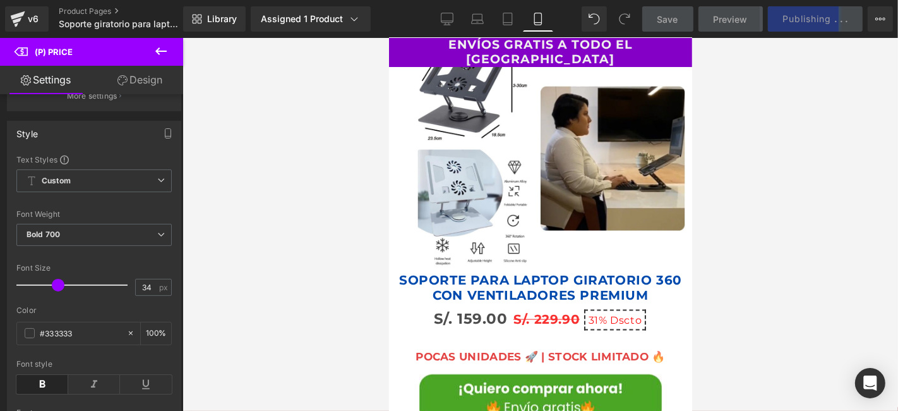
scroll to position [5473, 0]
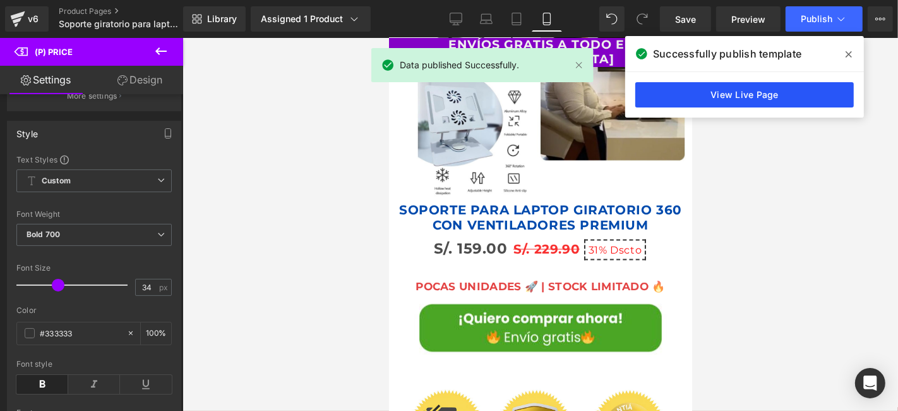
click at [777, 91] on link "View Live Page" at bounding box center [744, 94] width 219 height 25
